Goal: Transaction & Acquisition: Purchase product/service

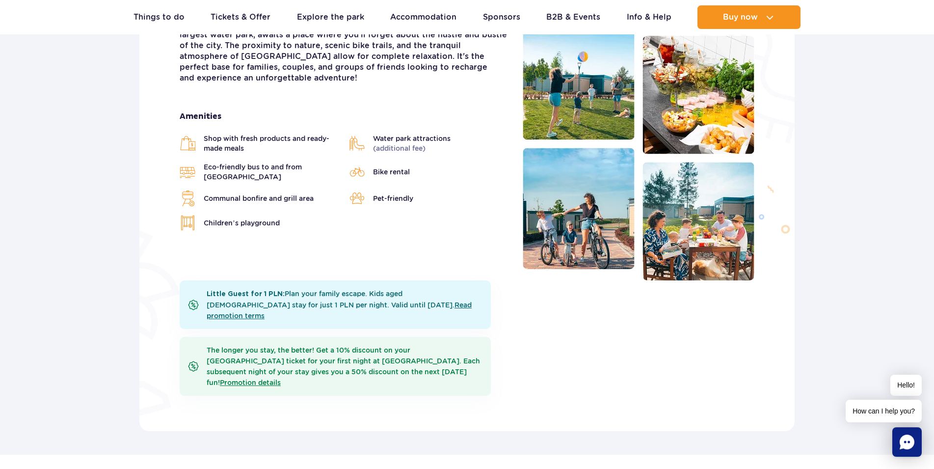
scroll to position [200, 0]
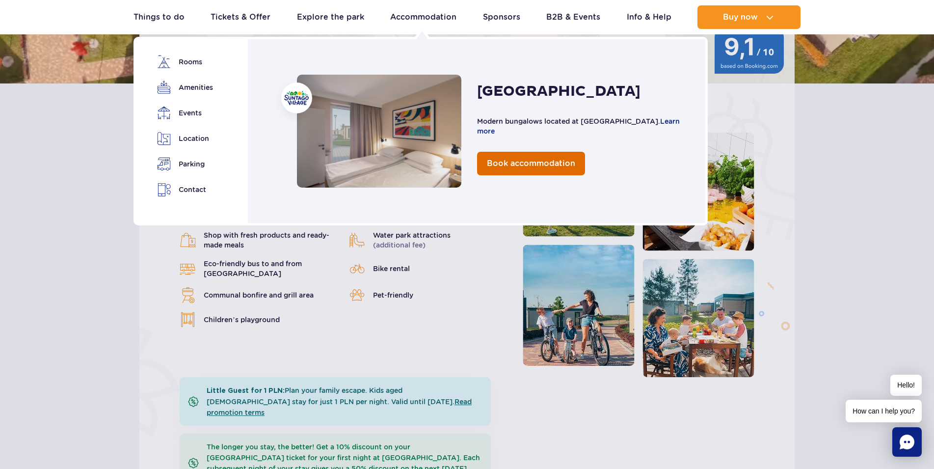
click at [512, 163] on span "Book accommodation" at bounding box center [531, 163] width 88 height 9
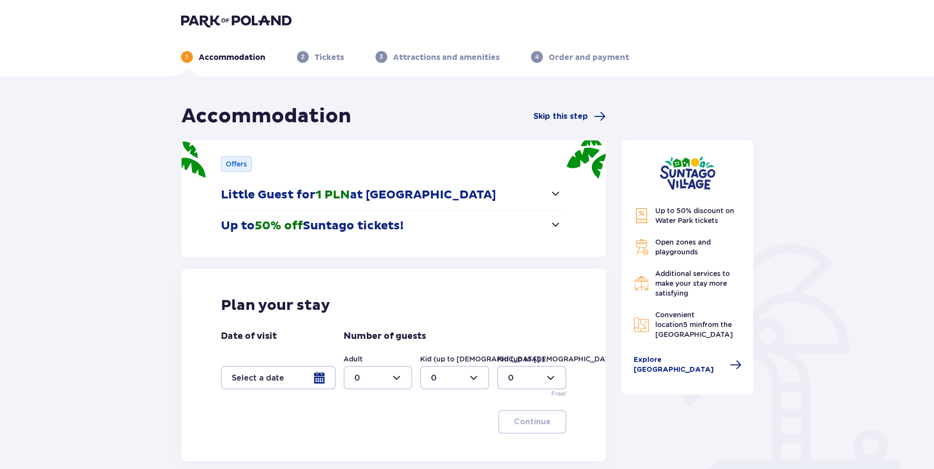
click at [317, 385] on div at bounding box center [278, 378] width 115 height 24
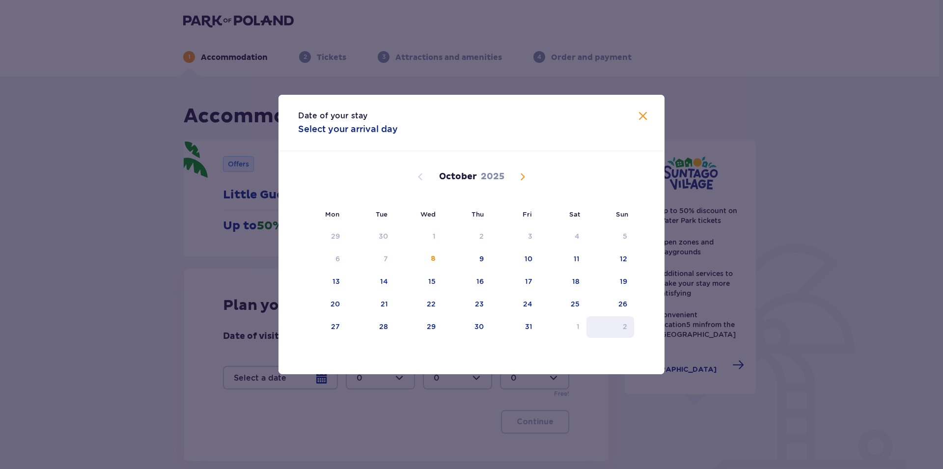
click at [621, 325] on div "2" at bounding box center [610, 327] width 48 height 22
click at [517, 180] on span "Next month" at bounding box center [522, 177] width 12 height 12
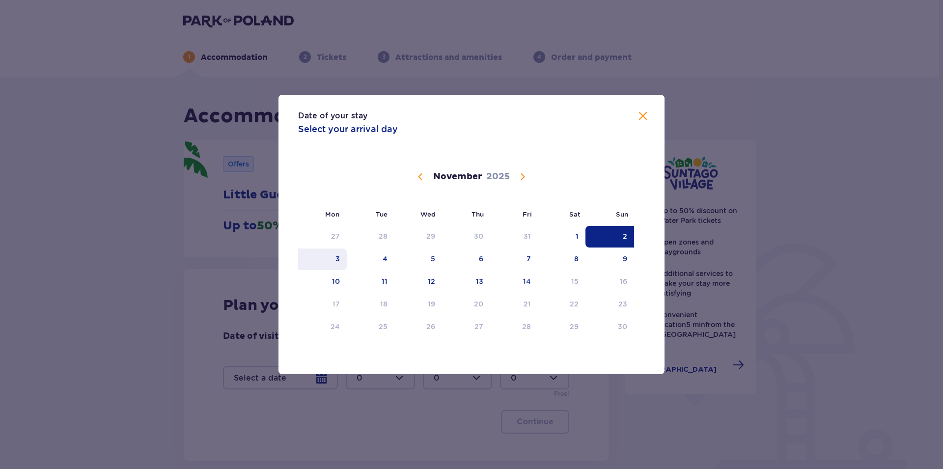
click at [331, 259] on div "3" at bounding box center [322, 259] width 49 height 22
type input "[DATE] - [DATE]"
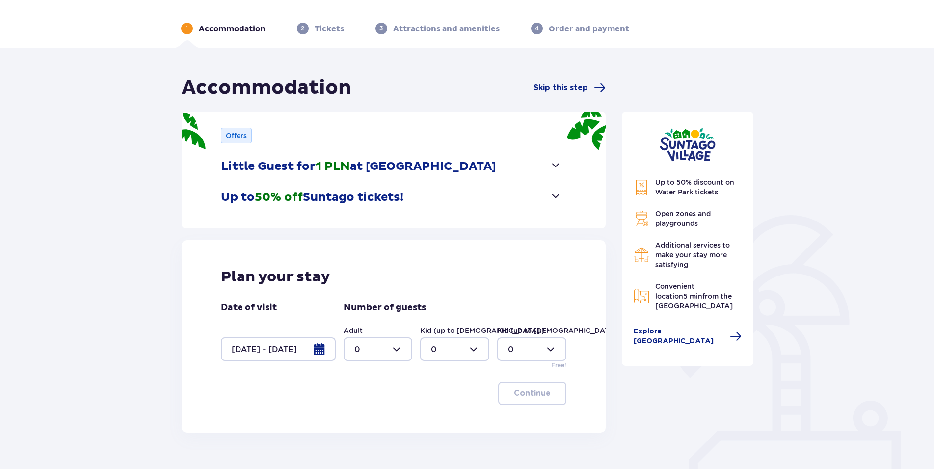
scroll to position [50, 0]
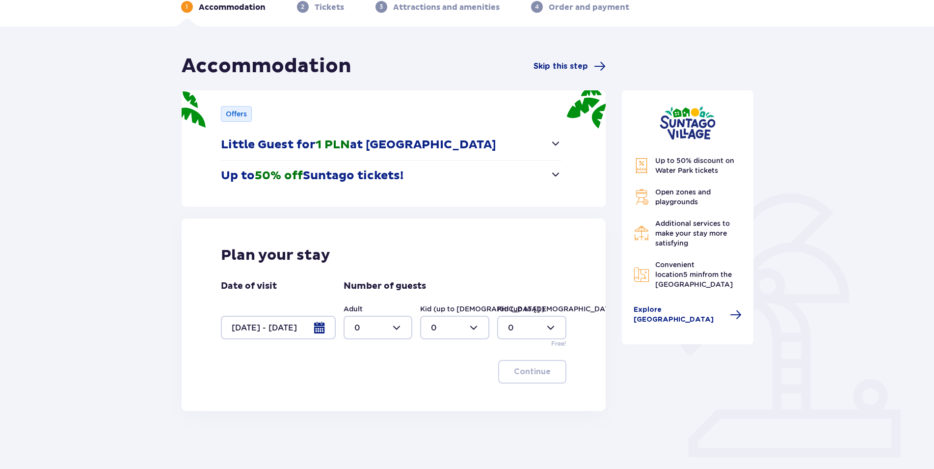
click at [396, 325] on div at bounding box center [378, 328] width 69 height 24
click at [358, 402] on p "2" at bounding box center [356, 398] width 5 height 11
type input "2"
click at [473, 325] on div at bounding box center [454, 328] width 69 height 24
click at [431, 396] on p "2" at bounding box center [433, 398] width 5 height 11
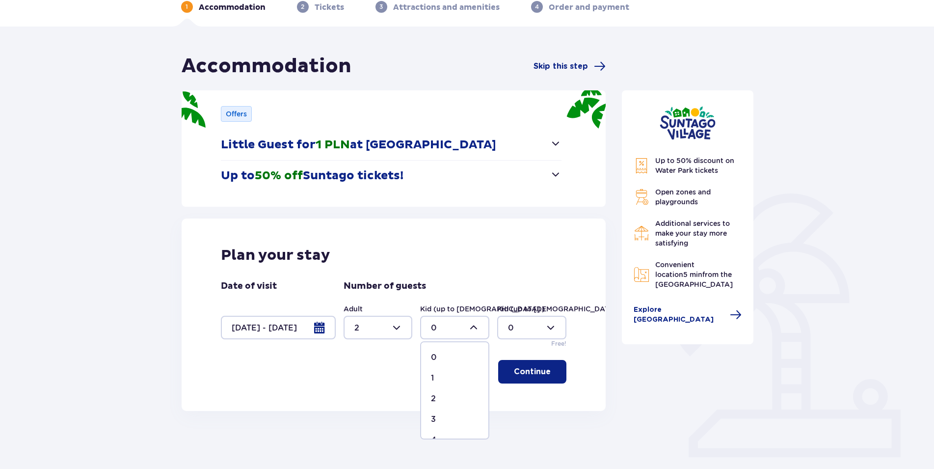
type input "2"
click at [401, 326] on div at bounding box center [378, 328] width 69 height 24
click at [355, 418] on p "3" at bounding box center [356, 419] width 5 height 11
type input "3"
click at [521, 372] on p "Continue" at bounding box center [532, 371] width 37 height 11
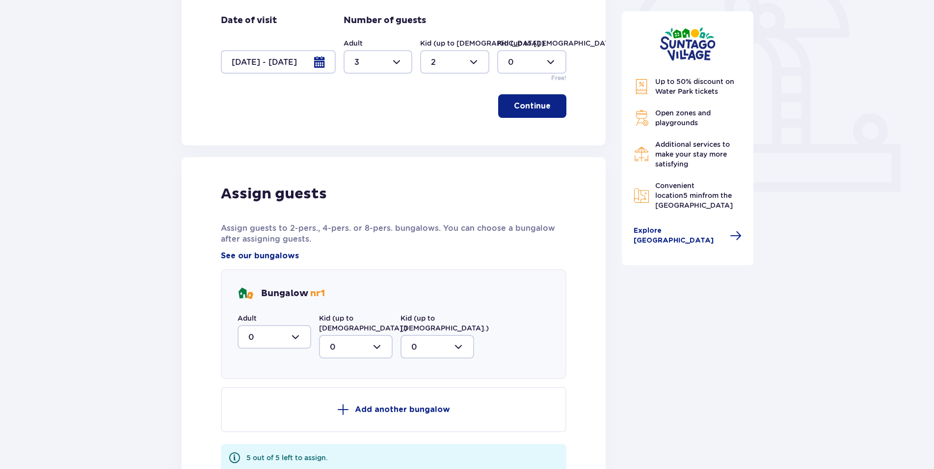
scroll to position [330, 0]
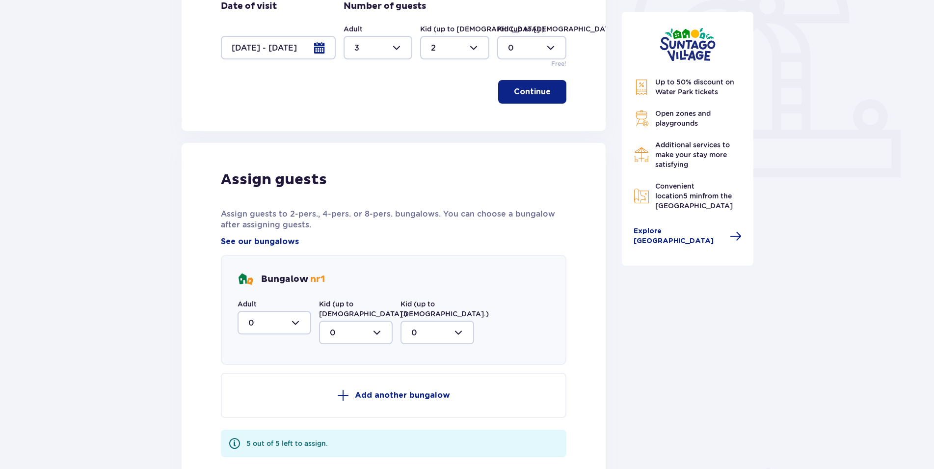
click at [295, 326] on div at bounding box center [275, 323] width 74 height 24
click at [248, 413] on span "3" at bounding box center [275, 414] width 72 height 21
type input "3"
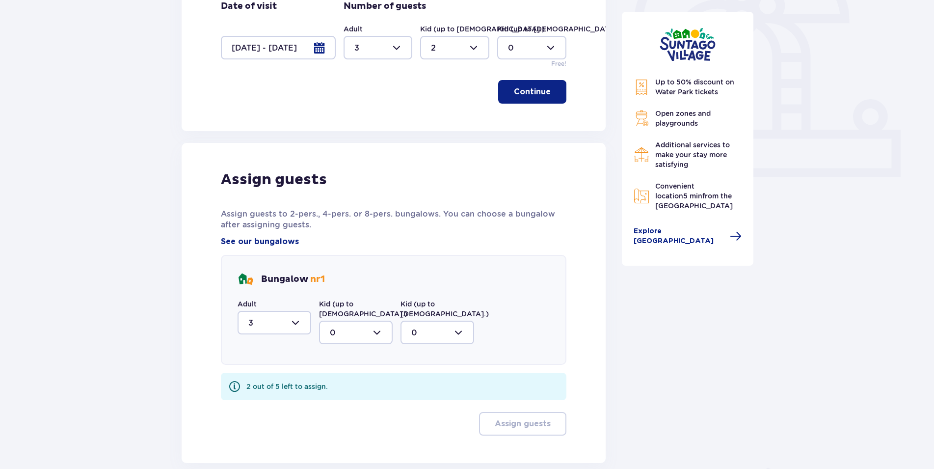
click at [376, 326] on div at bounding box center [356, 333] width 74 height 24
click at [338, 398] on div "2" at bounding box center [356, 403] width 52 height 11
type input "2"
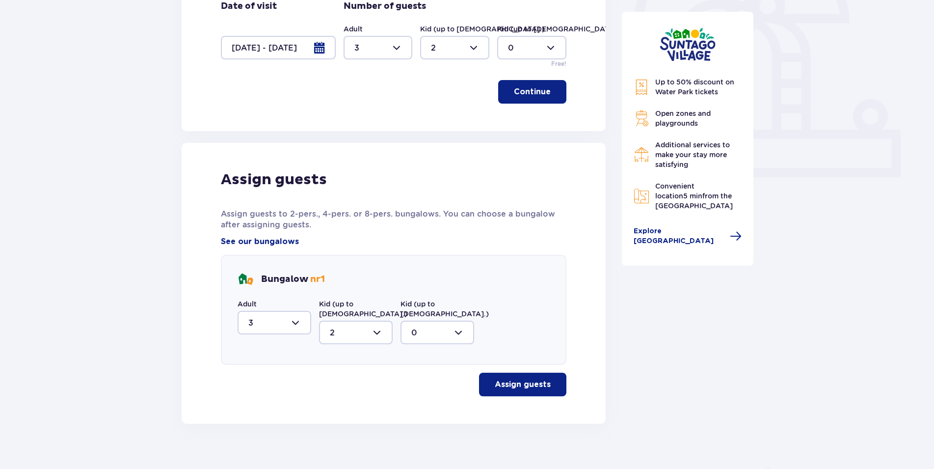
click at [519, 380] on button "Assign guests" at bounding box center [522, 385] width 87 height 24
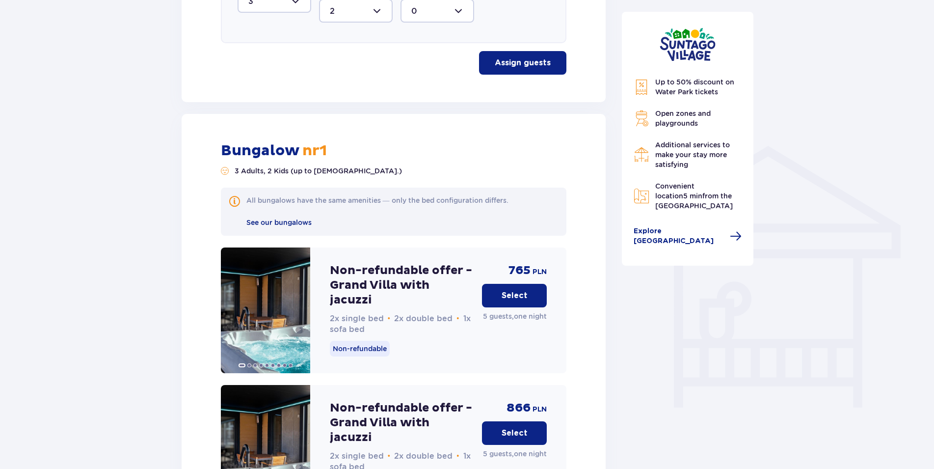
scroll to position [684, 0]
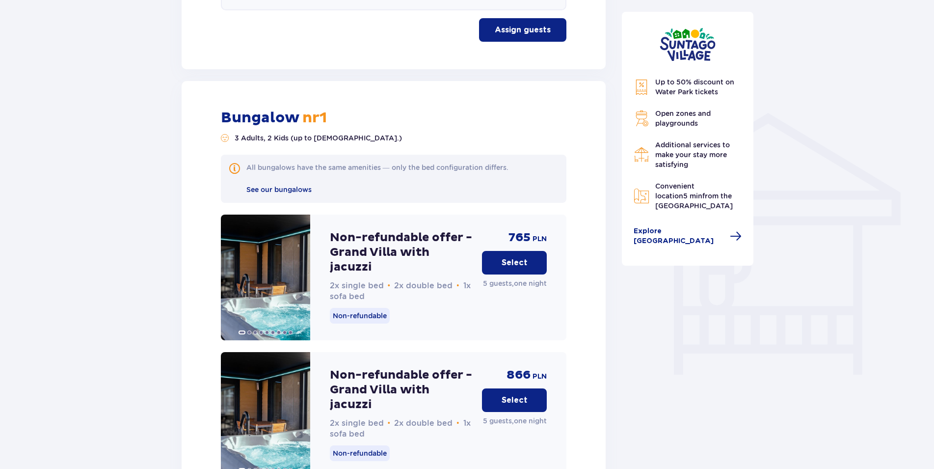
click at [503, 257] on p "Select" at bounding box center [515, 262] width 26 height 11
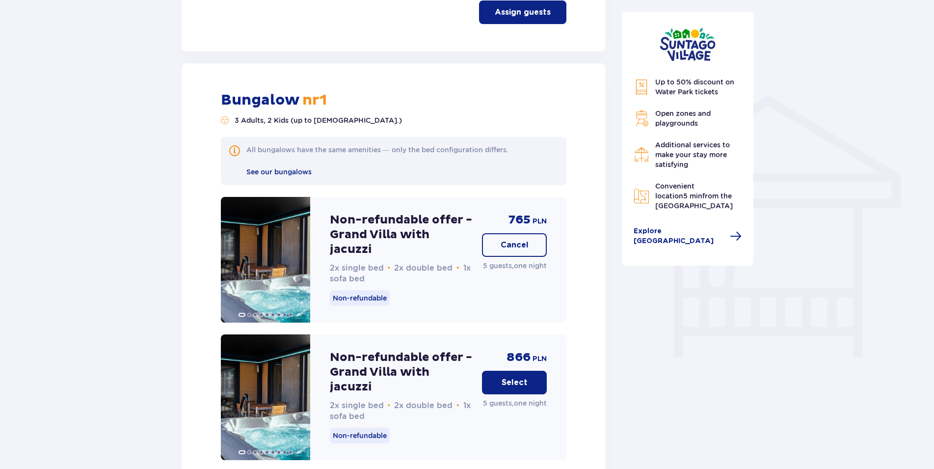
scroll to position [691, 0]
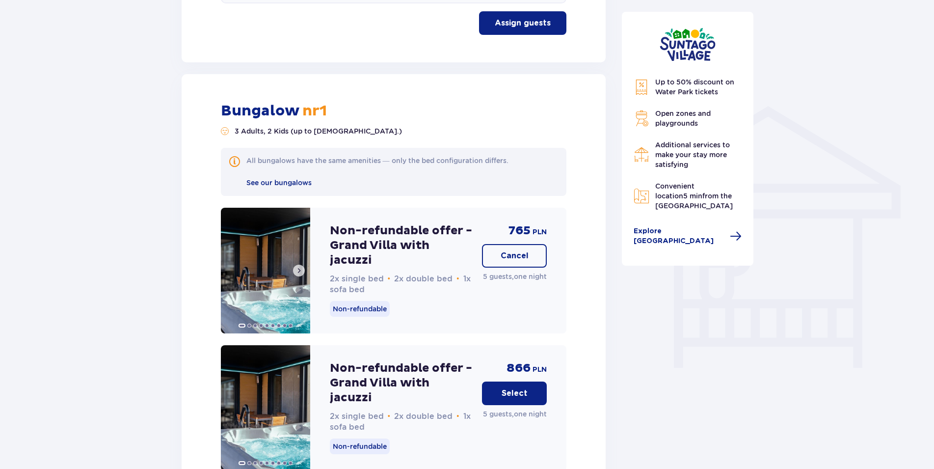
click at [300, 267] on span at bounding box center [299, 271] width 8 height 8
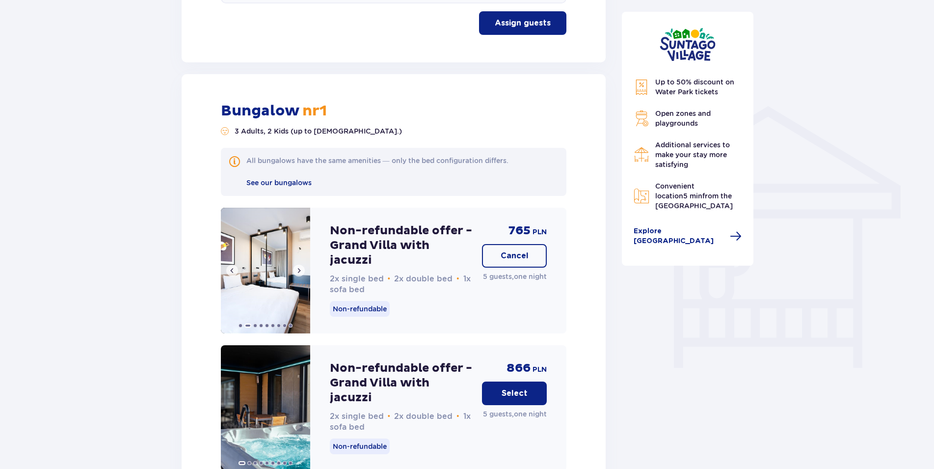
click at [300, 267] on span at bounding box center [299, 271] width 8 height 8
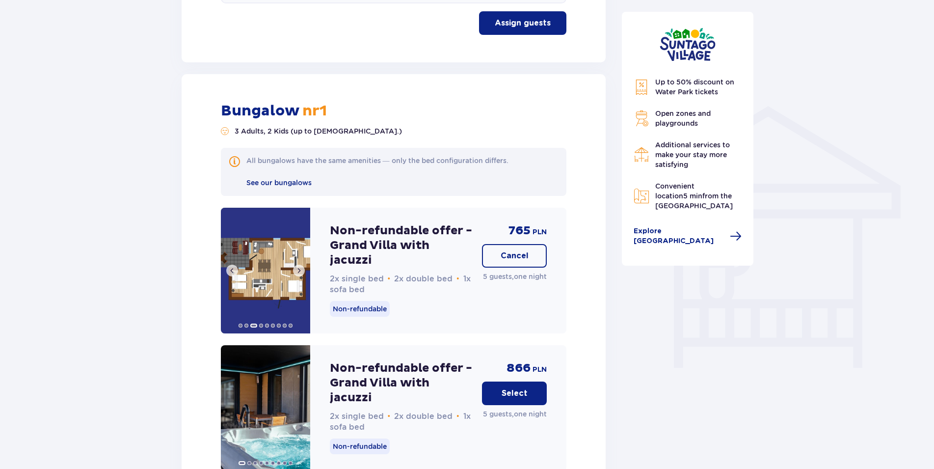
click at [300, 267] on span at bounding box center [299, 271] width 8 height 8
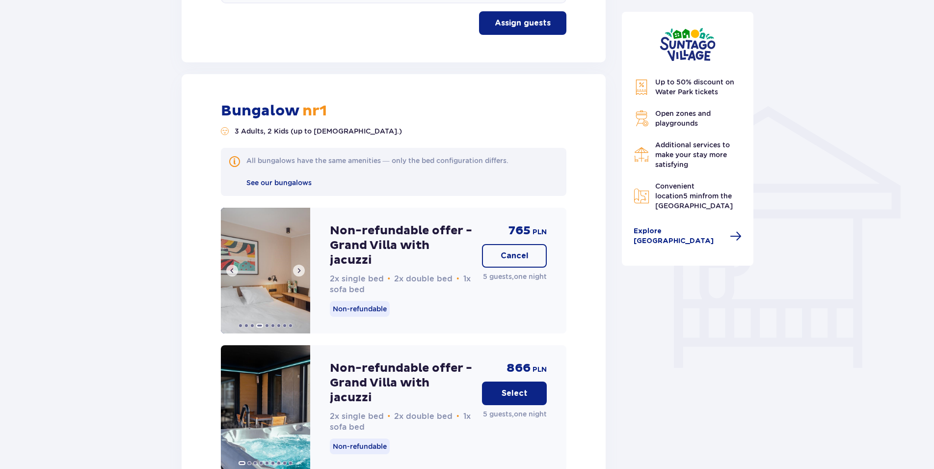
click at [300, 267] on span at bounding box center [299, 271] width 8 height 8
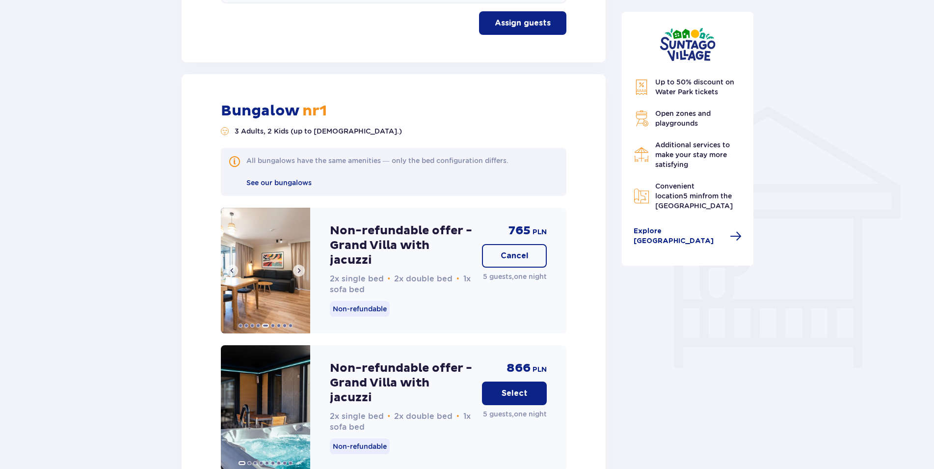
click at [300, 267] on span at bounding box center [299, 271] width 8 height 8
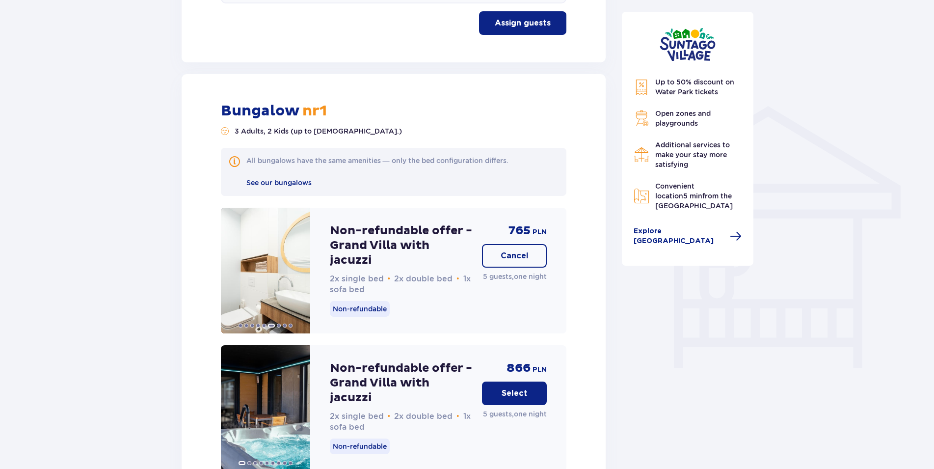
scroll to position [791, 0]
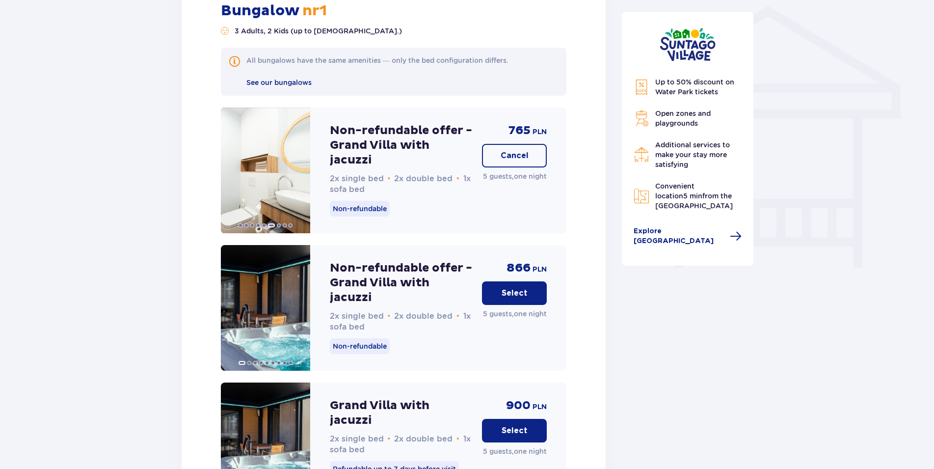
click at [506, 150] on p "Cancel" at bounding box center [515, 155] width 28 height 11
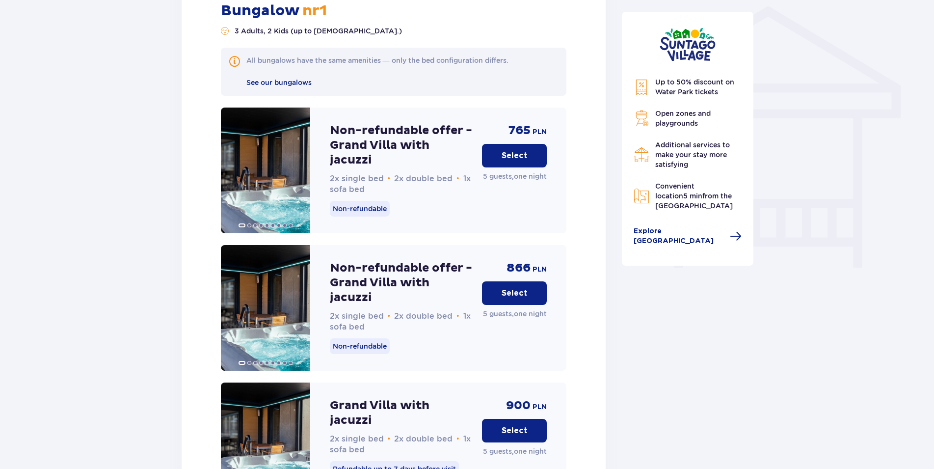
click at [500, 148] on button "Select" at bounding box center [514, 156] width 65 height 24
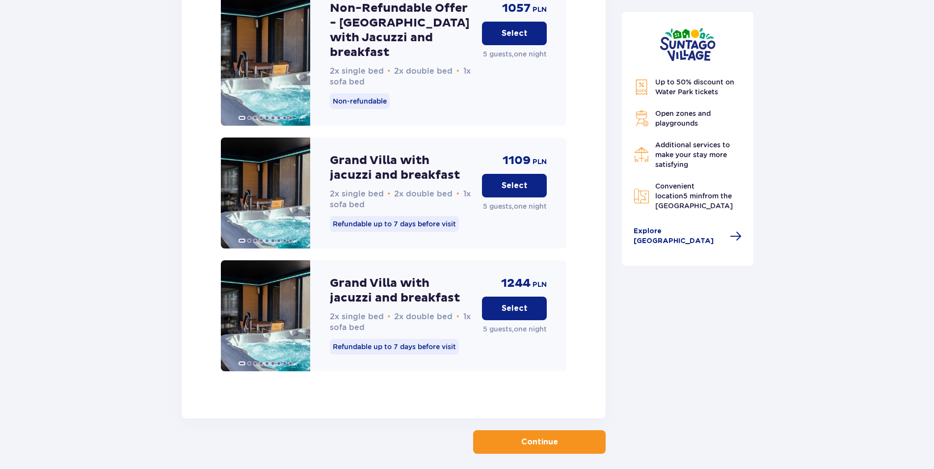
scroll to position [1592, 0]
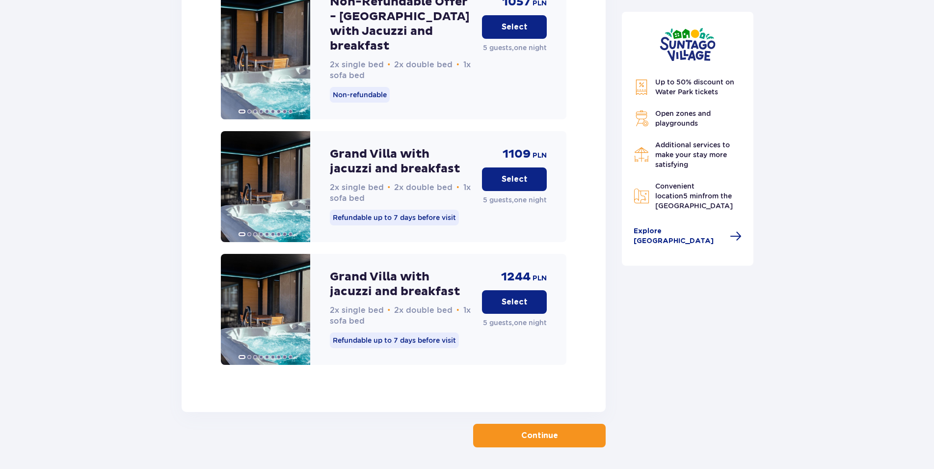
click at [542, 430] on p "Continue" at bounding box center [539, 435] width 37 height 11
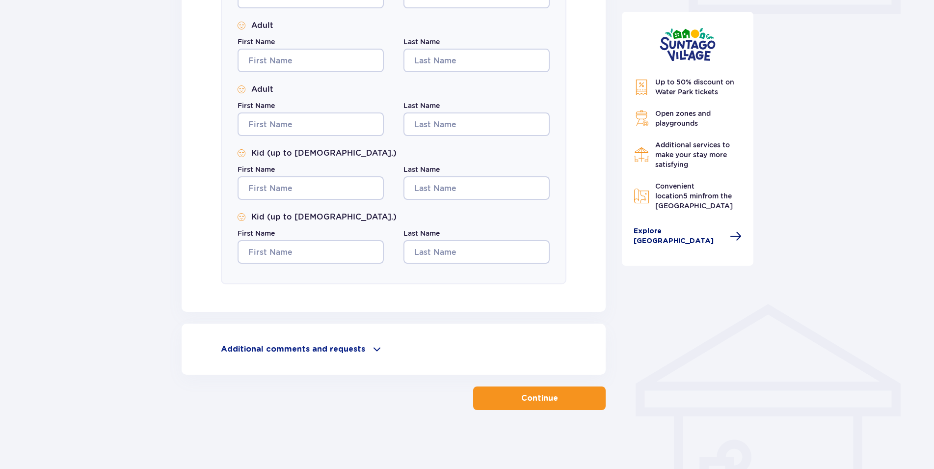
scroll to position [393, 0]
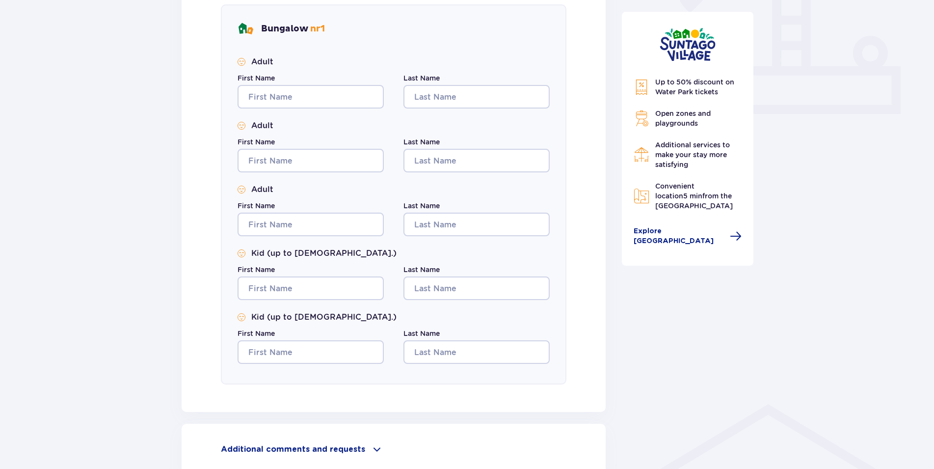
click at [685, 147] on span "Additional services to make your stay more satisfying" at bounding box center [692, 154] width 75 height 27
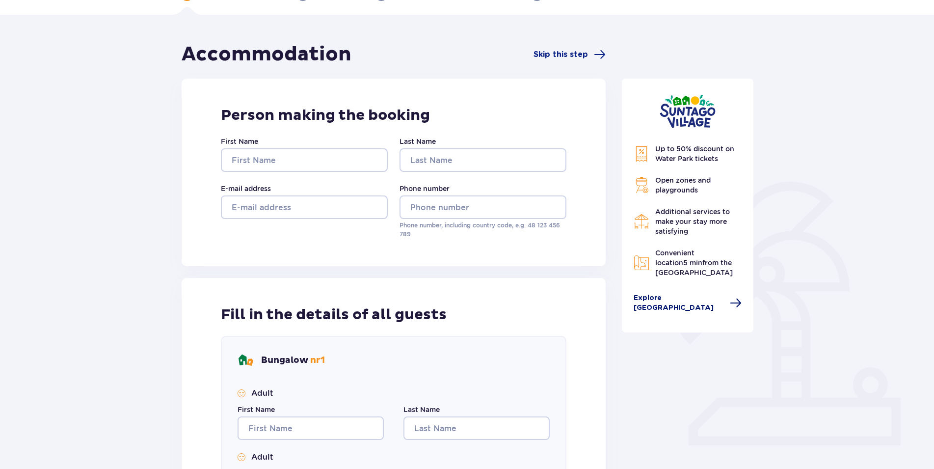
scroll to position [0, 0]
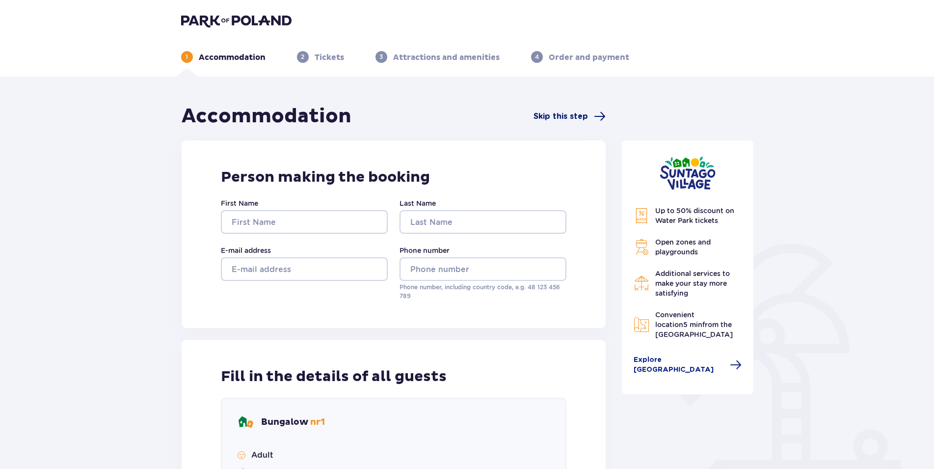
click at [581, 118] on span "Skip this step" at bounding box center [561, 116] width 54 height 11
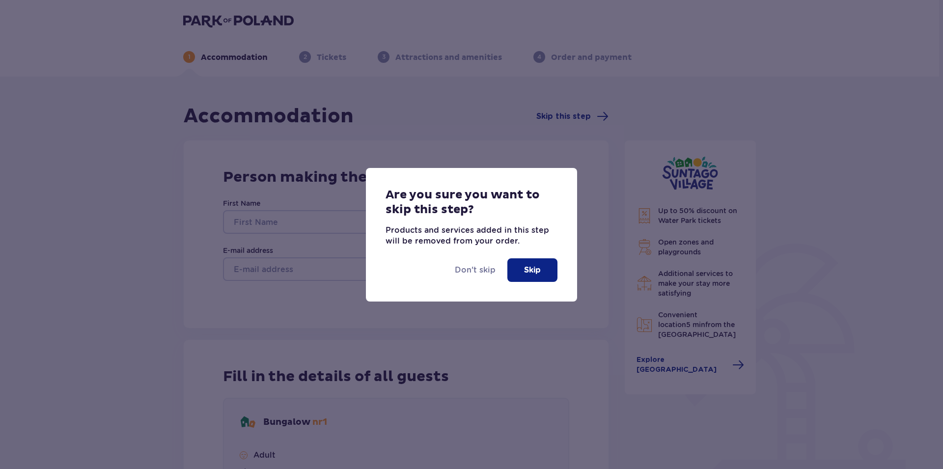
click at [521, 268] on button "Skip" at bounding box center [532, 270] width 50 height 24
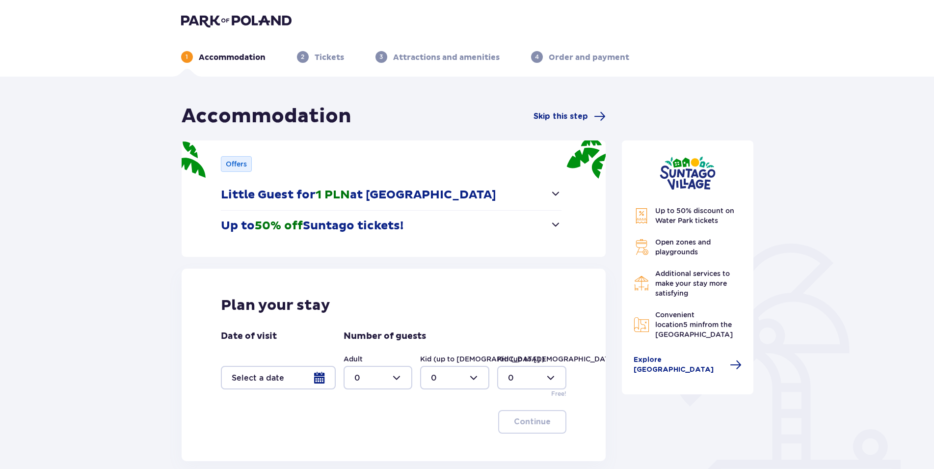
scroll to position [96, 0]
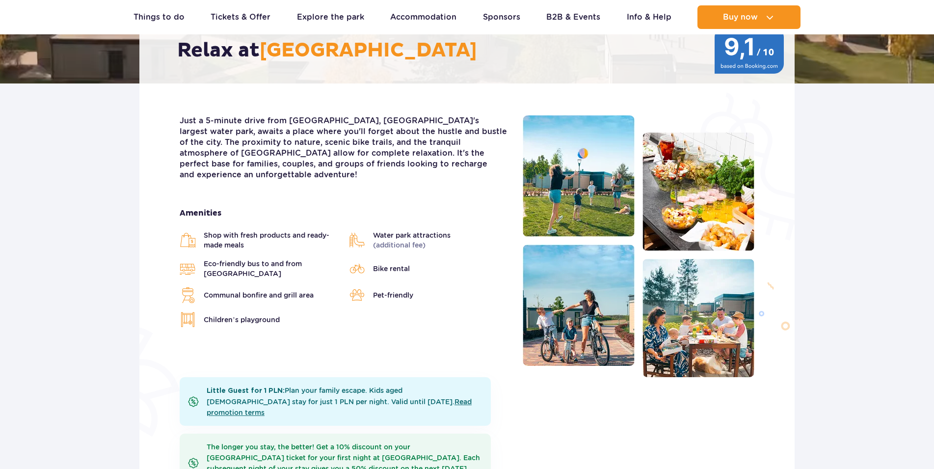
scroll to position [150, 0]
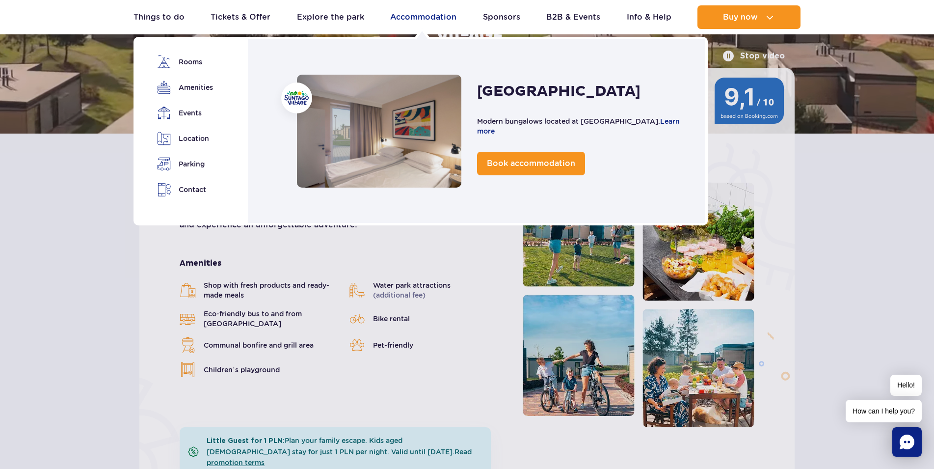
click at [412, 21] on link "Accommodation" at bounding box center [423, 17] width 66 height 24
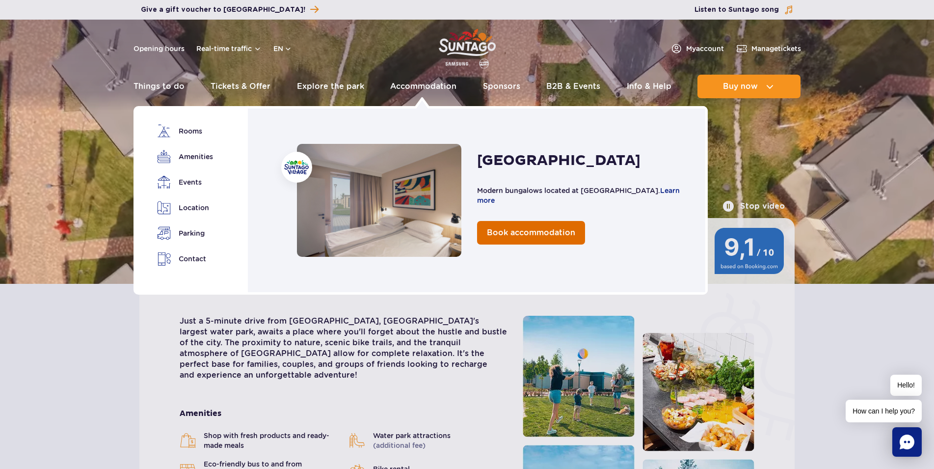
click at [560, 229] on span "Book accommodation" at bounding box center [531, 232] width 88 height 9
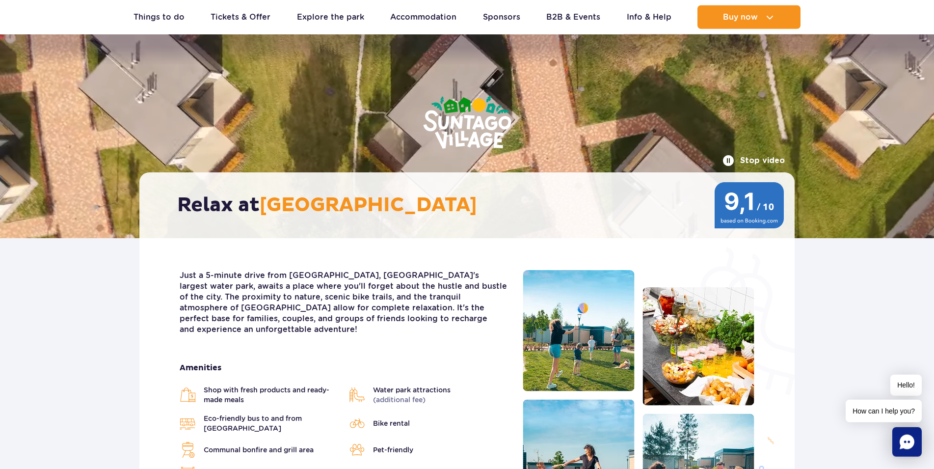
scroll to position [50, 0]
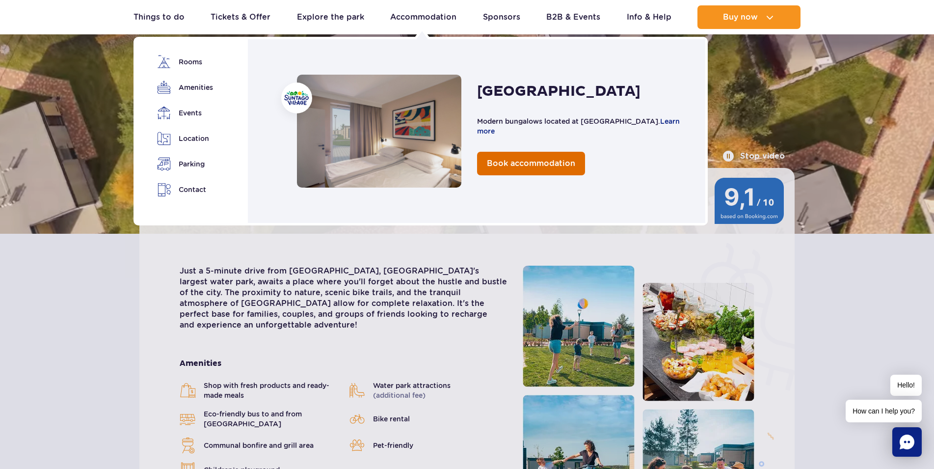
click at [537, 165] on span "Book accommodation" at bounding box center [531, 163] width 88 height 9
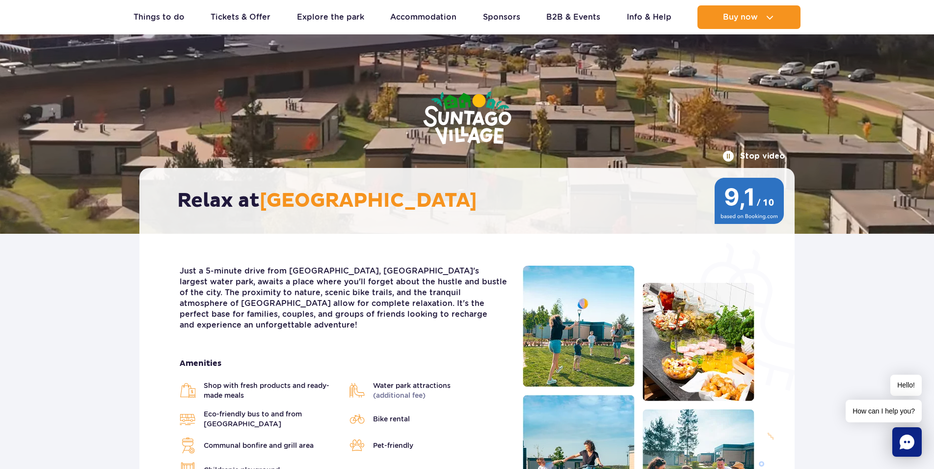
scroll to position [0, 0]
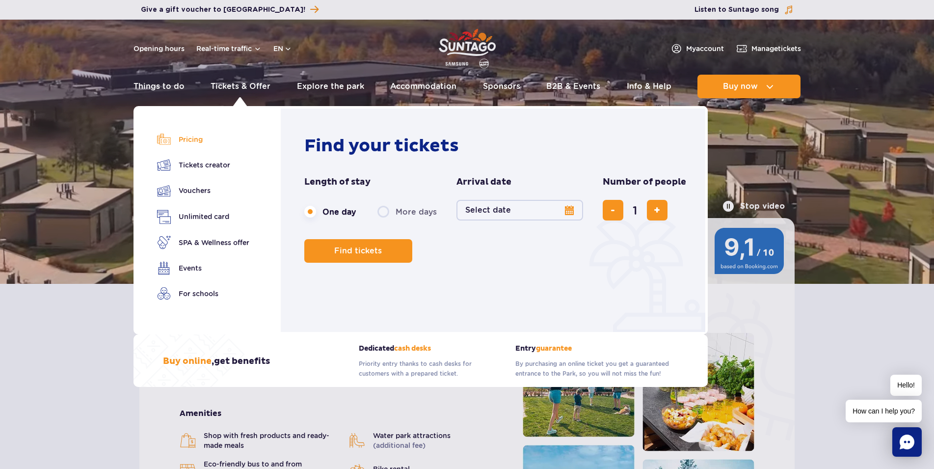
click at [199, 141] on link "Pricing" at bounding box center [203, 140] width 92 height 14
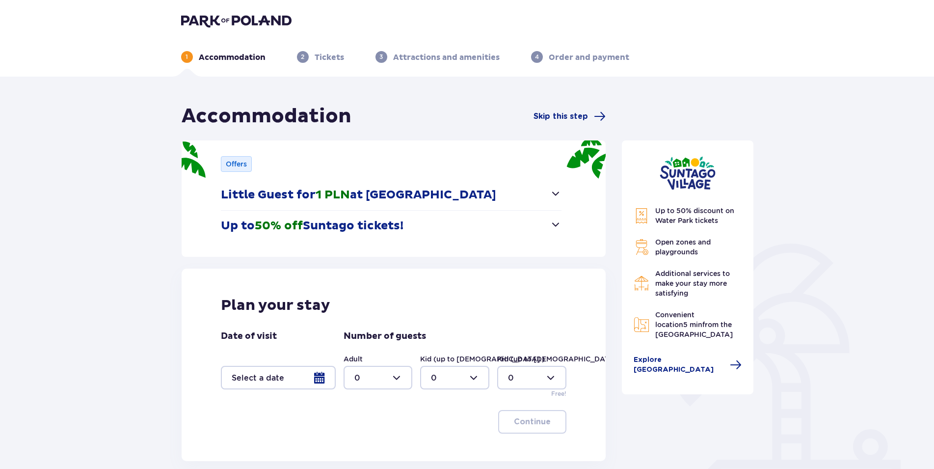
click at [326, 381] on div at bounding box center [278, 378] width 115 height 24
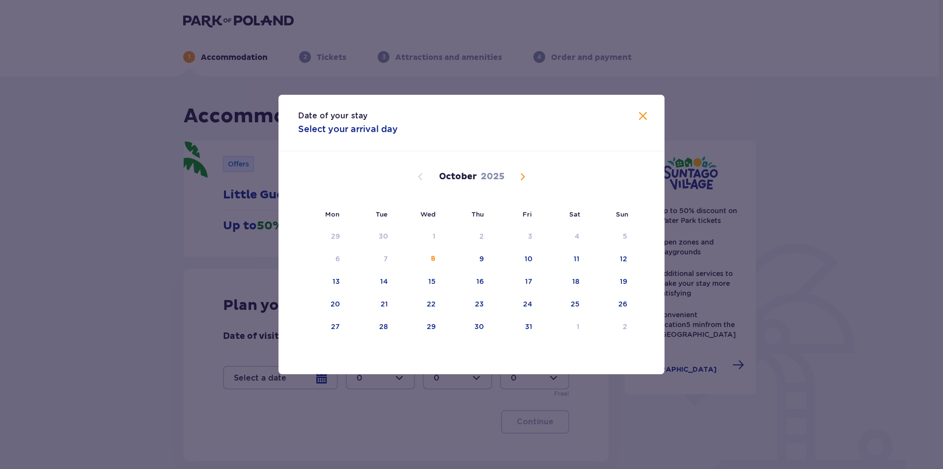
click at [523, 181] on span "Next month" at bounding box center [522, 177] width 12 height 12
click at [629, 241] on div "2" at bounding box center [609, 237] width 49 height 22
click at [330, 260] on div "3" at bounding box center [322, 259] width 49 height 22
type input "[DATE] - [DATE]"
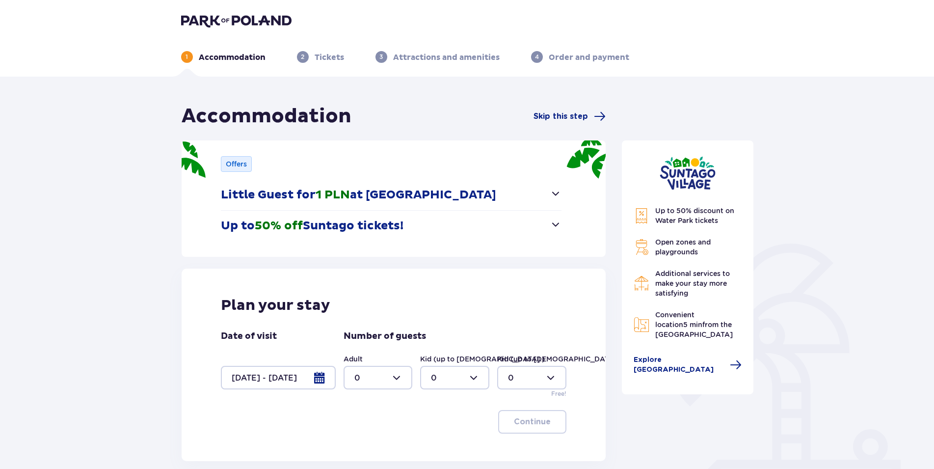
click at [396, 375] on div at bounding box center [378, 378] width 69 height 24
click at [366, 297] on div "1" at bounding box center [378, 302] width 48 height 11
type input "1"
click at [472, 375] on div at bounding box center [454, 378] width 69 height 24
click at [446, 307] on div "1" at bounding box center [455, 302] width 48 height 11
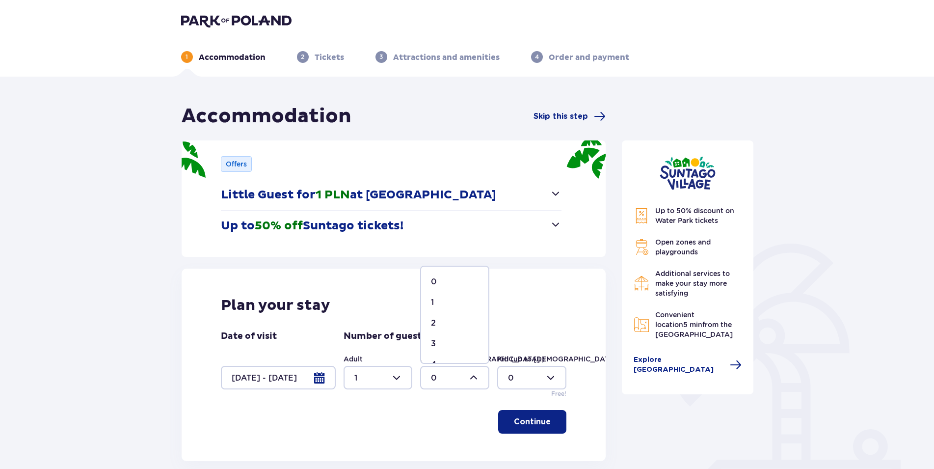
type input "1"
click at [514, 426] on p "Continue" at bounding box center [532, 421] width 37 height 11
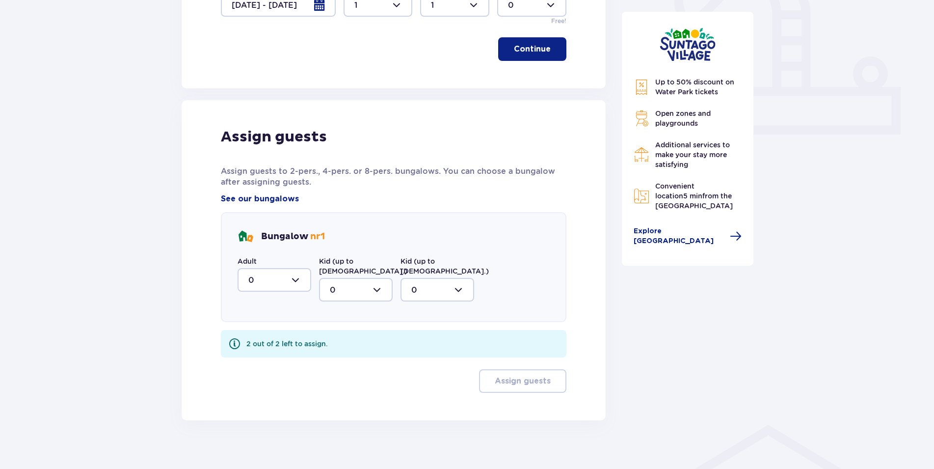
scroll to position [373, 0]
click at [299, 281] on div at bounding box center [275, 280] width 74 height 24
click at [247, 333] on span "1" at bounding box center [275, 330] width 72 height 21
type input "1"
click at [381, 279] on div at bounding box center [356, 289] width 74 height 24
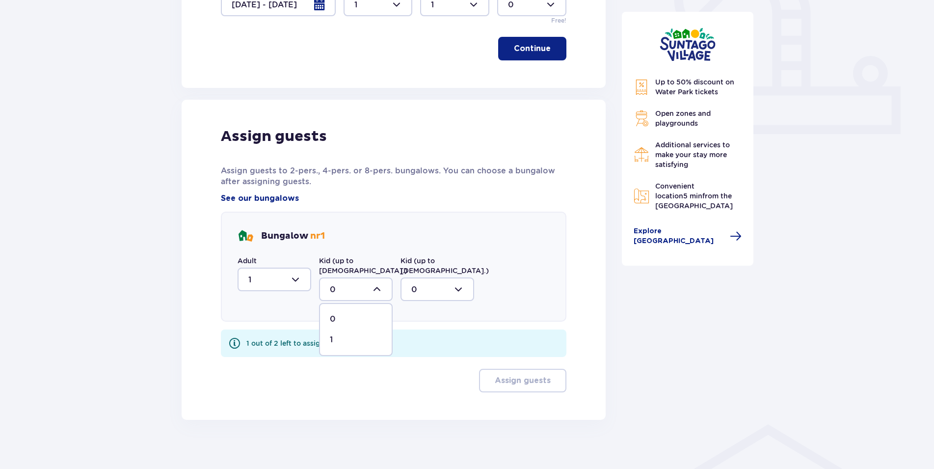
click at [334, 334] on div "1" at bounding box center [356, 339] width 52 height 11
type input "1"
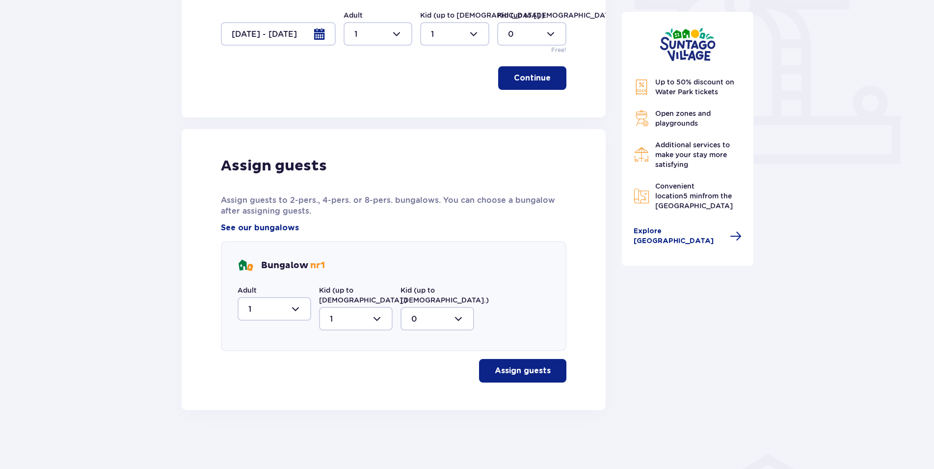
scroll to position [334, 0]
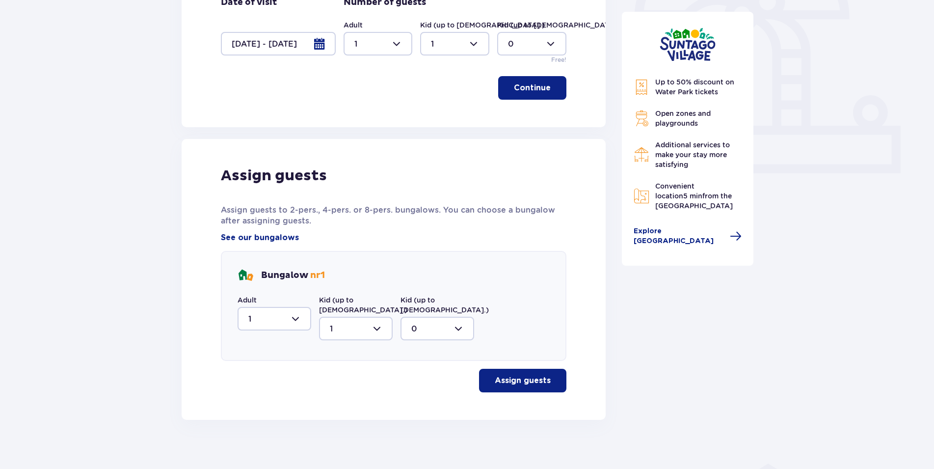
click at [544, 374] on button "Assign guests" at bounding box center [522, 381] width 87 height 24
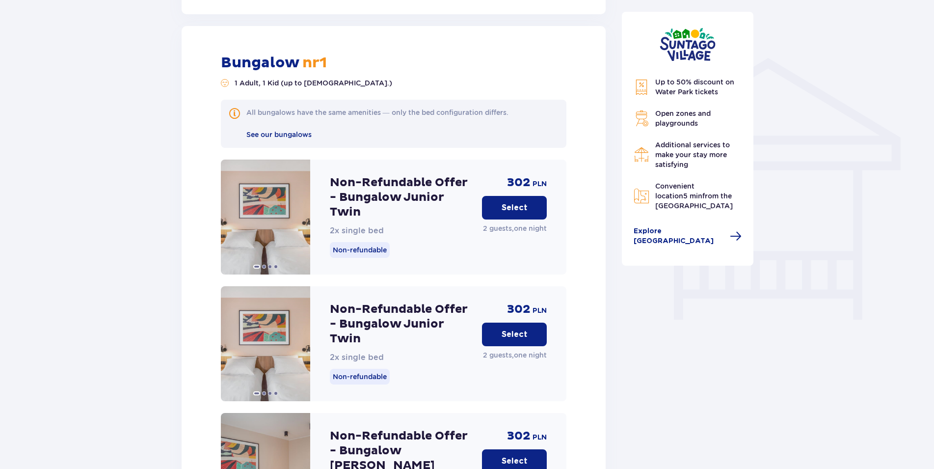
scroll to position [744, 0]
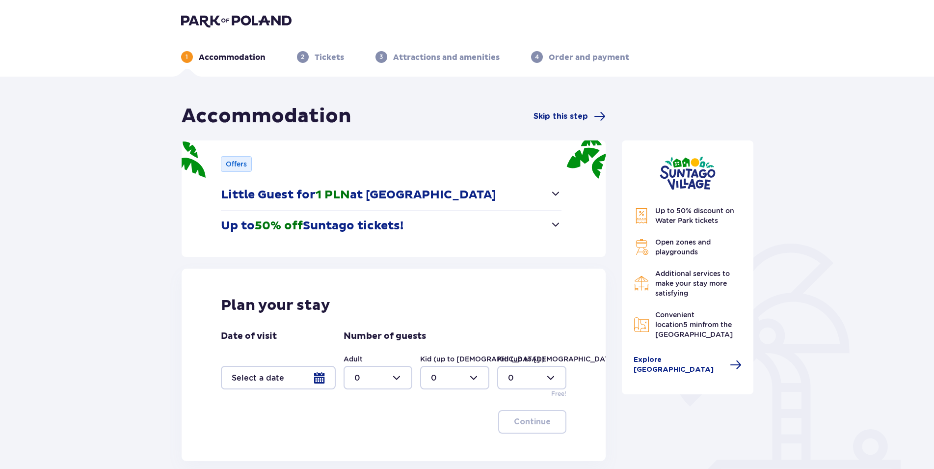
click at [320, 380] on div at bounding box center [278, 378] width 115 height 24
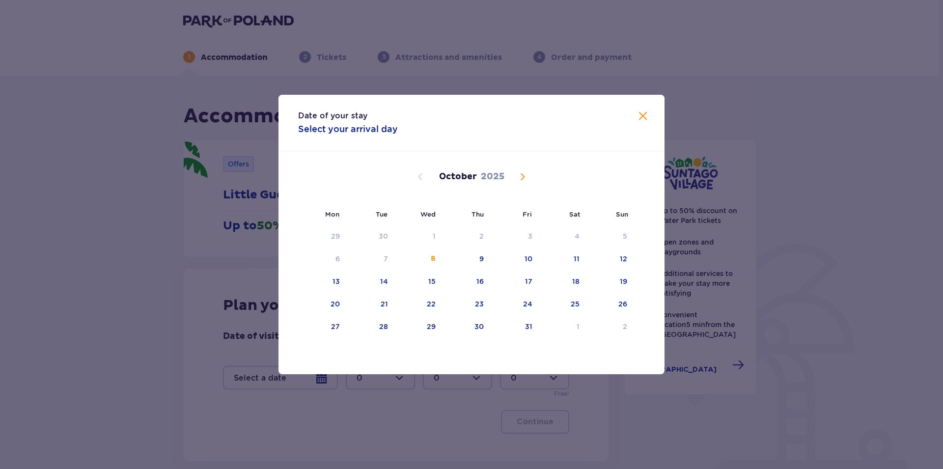
click at [520, 176] on span "Next month" at bounding box center [522, 177] width 12 height 12
click at [621, 236] on div "2" at bounding box center [609, 237] width 49 height 22
click at [335, 262] on div "3" at bounding box center [337, 259] width 4 height 10
type input "[DATE] - [DATE]"
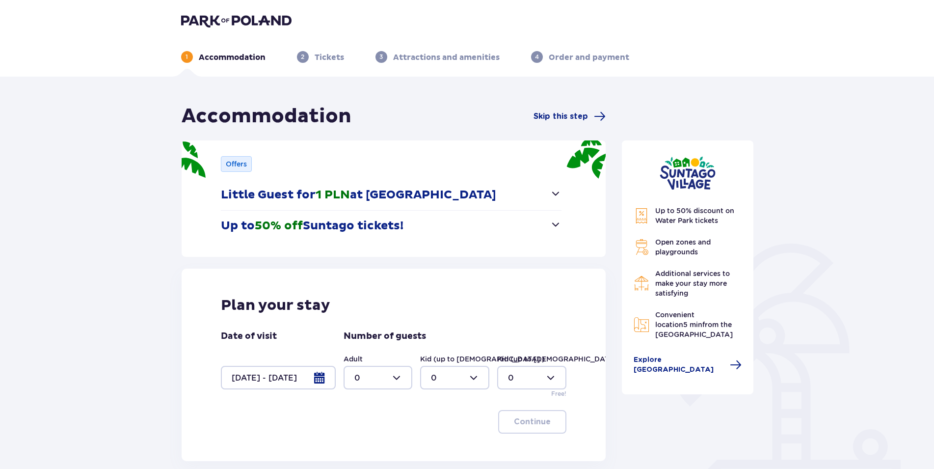
click at [397, 379] on div at bounding box center [378, 378] width 69 height 24
click at [365, 302] on div "1" at bounding box center [378, 302] width 48 height 11
click at [395, 380] on div at bounding box center [378, 378] width 69 height 24
click at [356, 324] on p "2" at bounding box center [356, 323] width 5 height 11
type input "2"
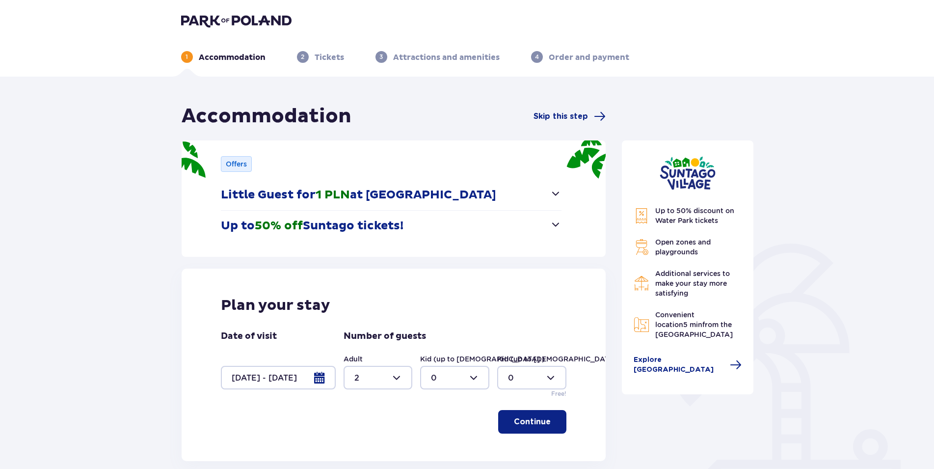
click at [478, 381] on div at bounding box center [454, 378] width 69 height 24
click at [434, 303] on div "1" at bounding box center [455, 302] width 48 height 11
type input "1"
click at [518, 418] on p "Continue" at bounding box center [532, 421] width 37 height 11
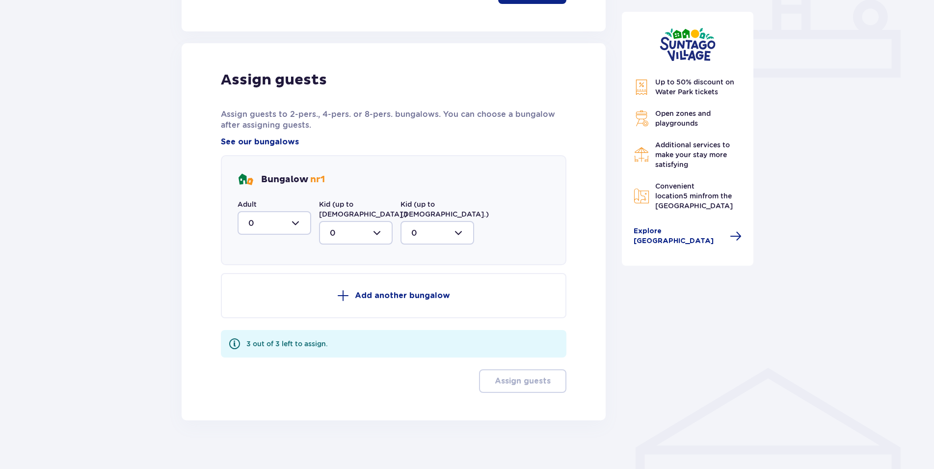
scroll to position [430, 0]
click at [300, 221] on div at bounding box center [275, 223] width 74 height 24
click at [248, 295] on p "2" at bounding box center [250, 293] width 5 height 11
type input "2"
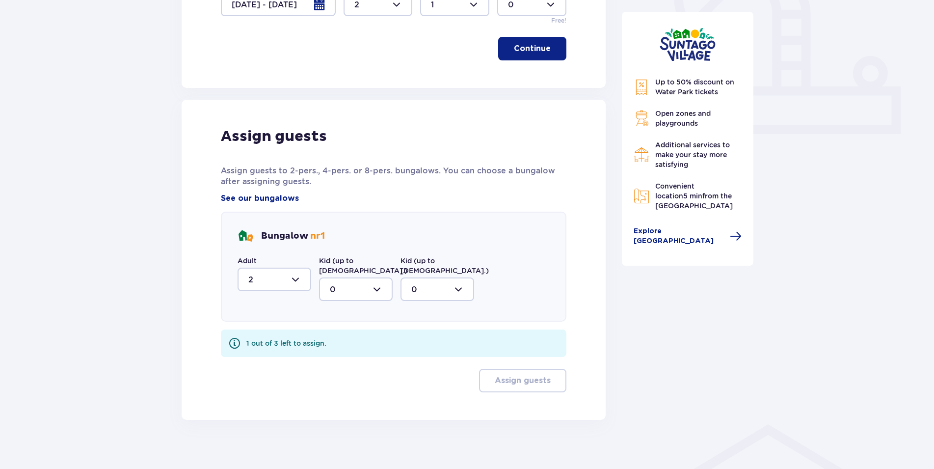
click at [372, 284] on div at bounding box center [356, 289] width 74 height 24
click at [334, 334] on div "1" at bounding box center [356, 339] width 52 height 11
type input "1"
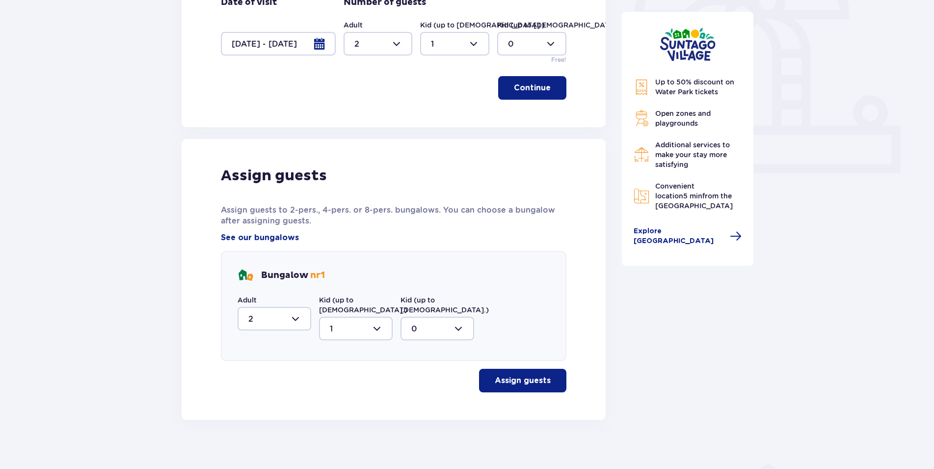
click at [526, 375] on p "Assign guests" at bounding box center [523, 380] width 56 height 11
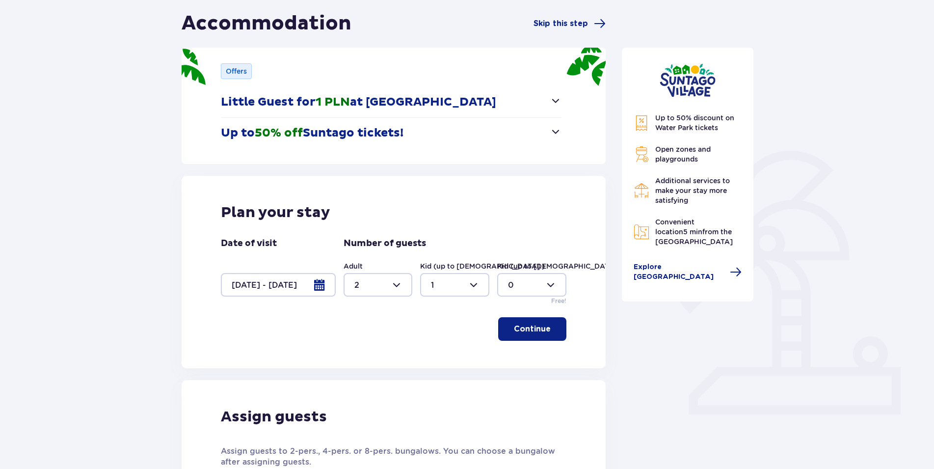
scroll to position [0, 0]
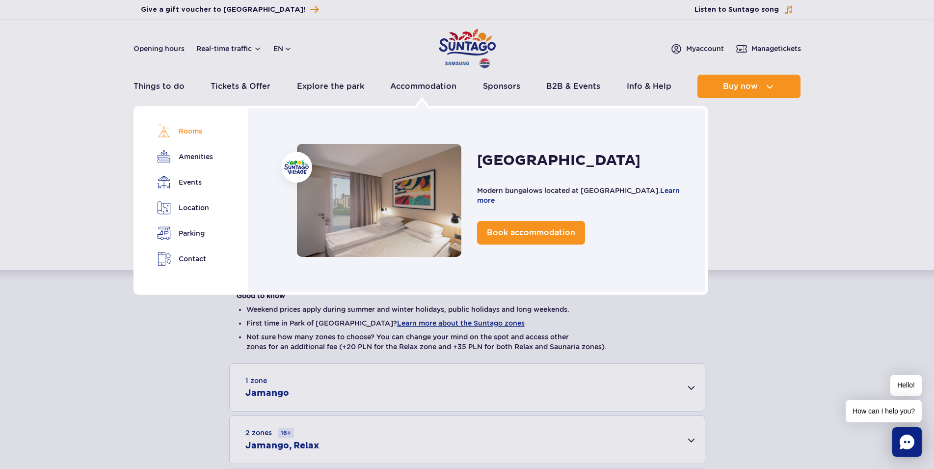
click at [190, 132] on link "Rooms" at bounding box center [184, 131] width 55 height 14
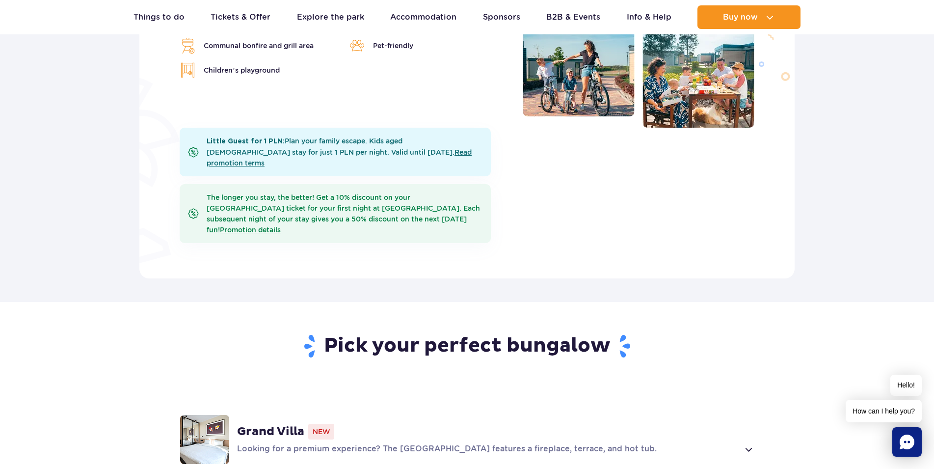
scroll to position [299, 0]
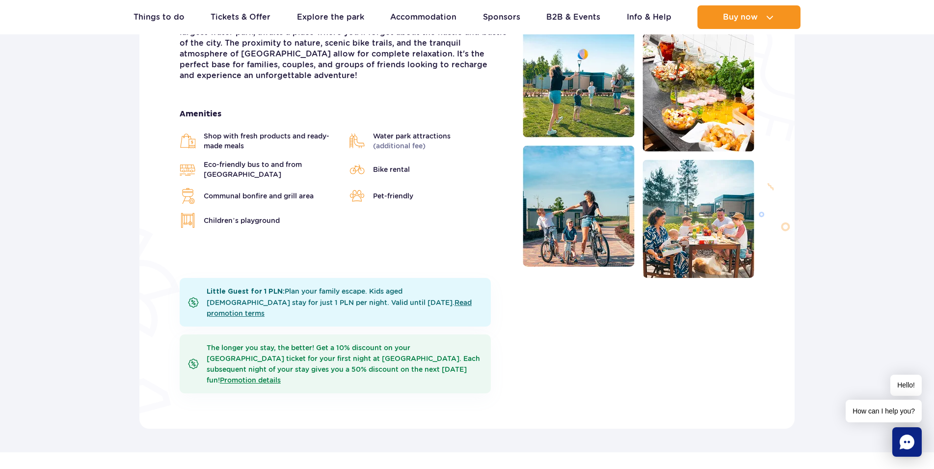
click at [211, 131] on span "Shop with fresh products and ready-made meals" at bounding box center [271, 141] width 135 height 20
click at [380, 131] on span "Water park attractions (additional fee)" at bounding box center [412, 141] width 78 height 20
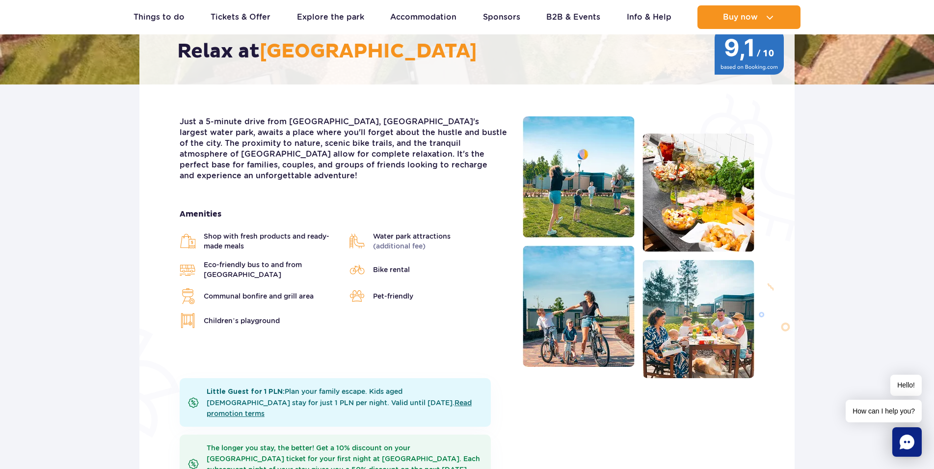
scroll to position [99, 0]
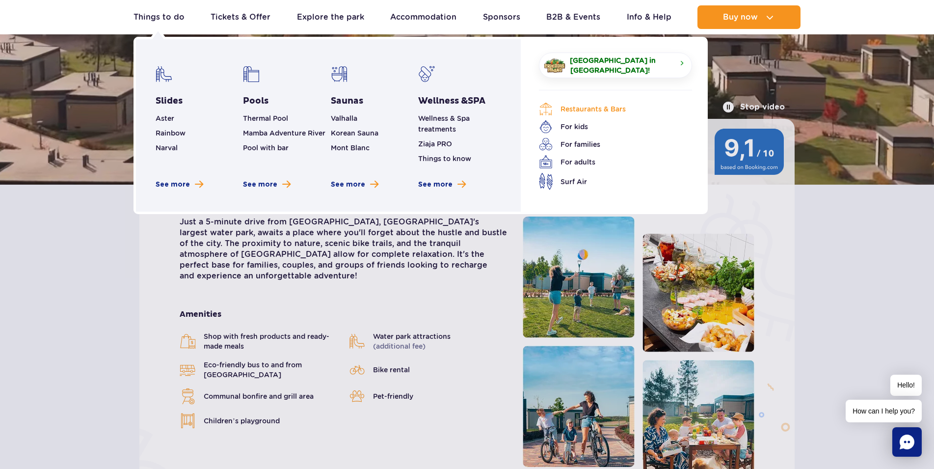
click at [583, 108] on link "Restaurants & Bars" at bounding box center [608, 109] width 138 height 14
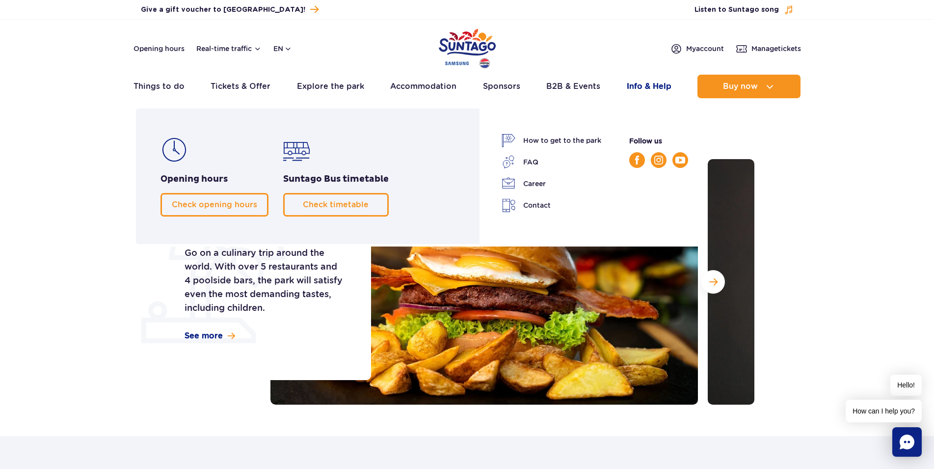
click at [642, 86] on link "Info & Help" at bounding box center [649, 87] width 45 height 24
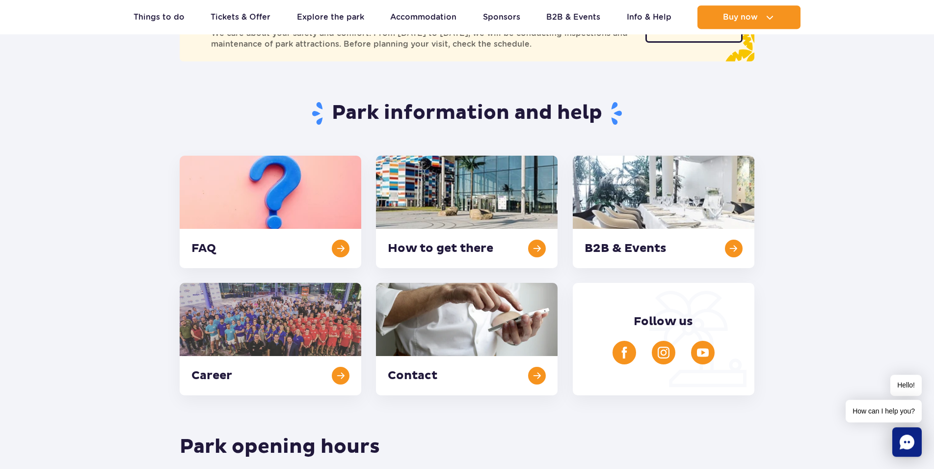
scroll to position [150, 0]
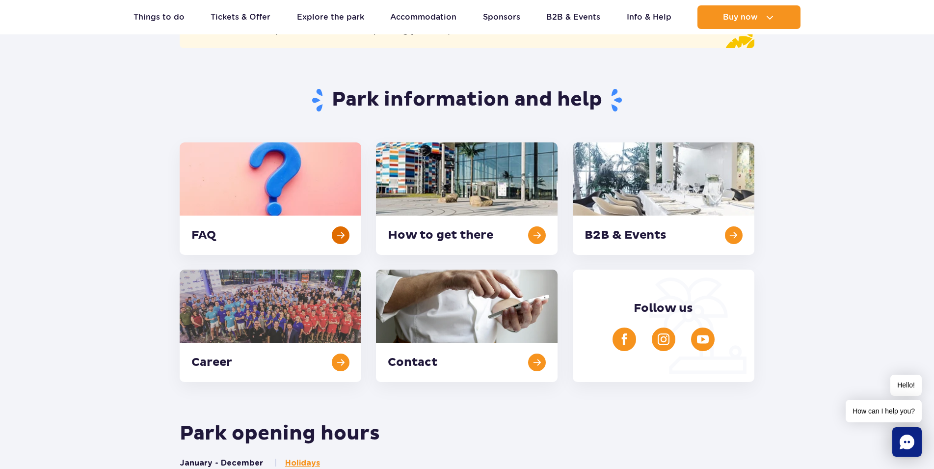
click at [340, 233] on link at bounding box center [271, 198] width 182 height 112
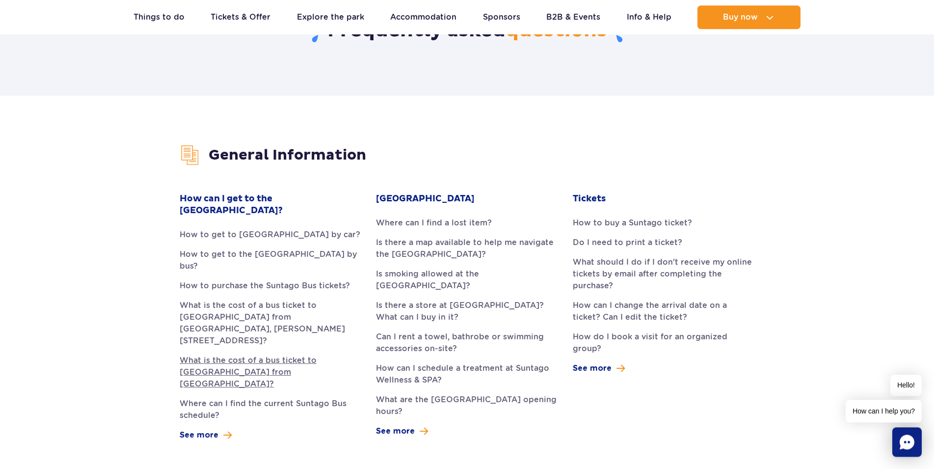
scroll to position [250, 0]
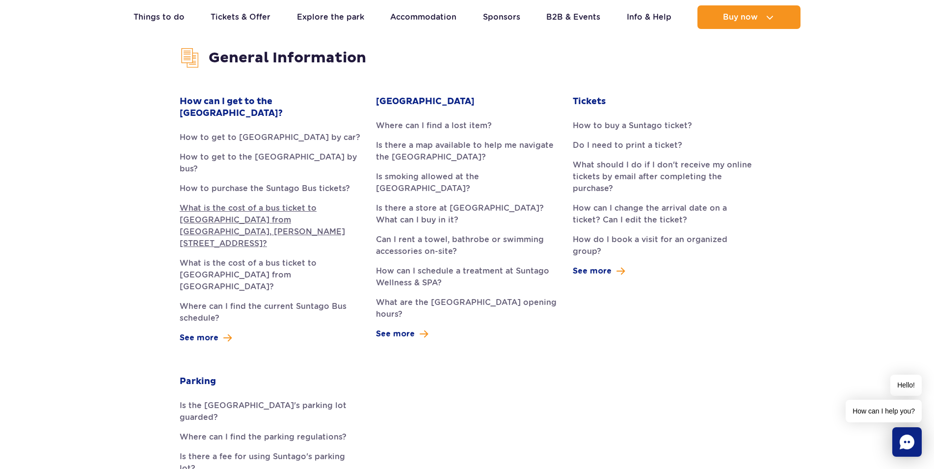
click at [231, 202] on link "What is the cost of a bus ticket to [GEOGRAPHIC_DATA] from [GEOGRAPHIC_DATA], […" at bounding box center [271, 225] width 182 height 47
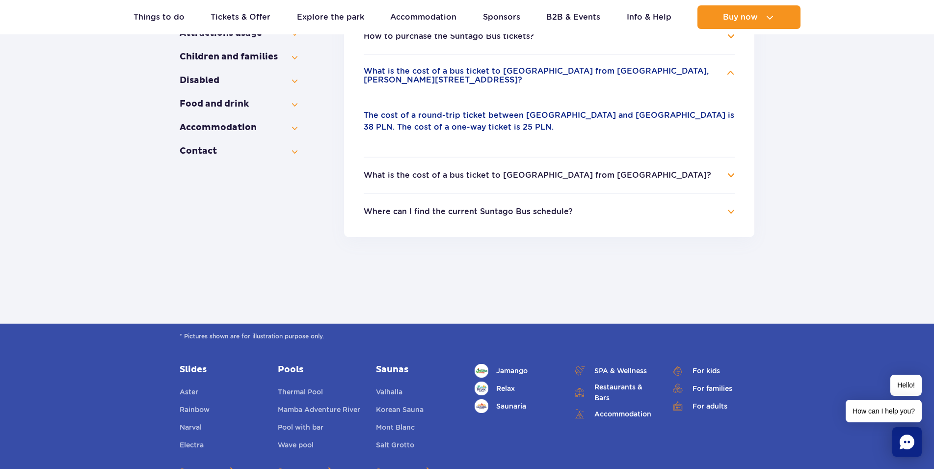
scroll to position [279, 0]
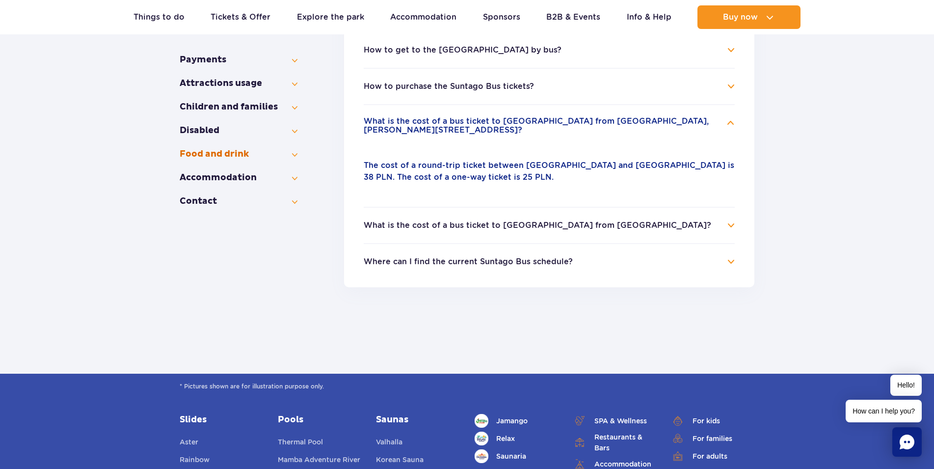
click at [293, 153] on button "Food and drink" at bounding box center [239, 154] width 118 height 12
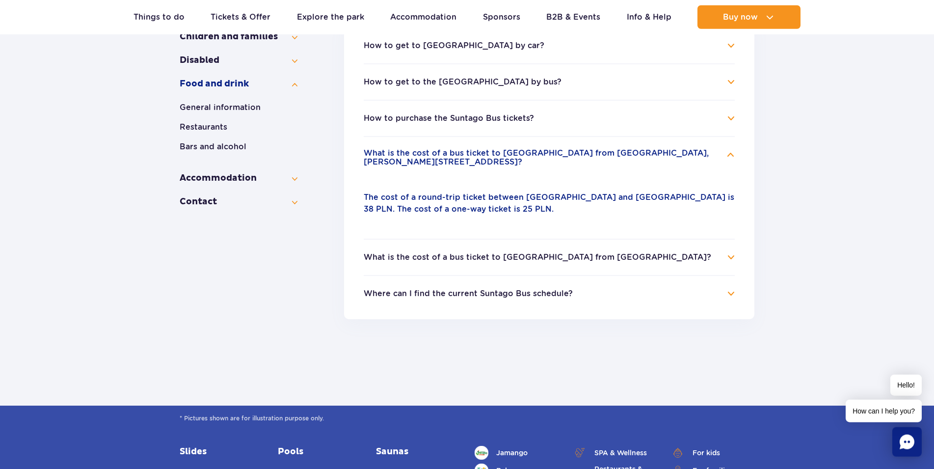
scroll to position [229, 0]
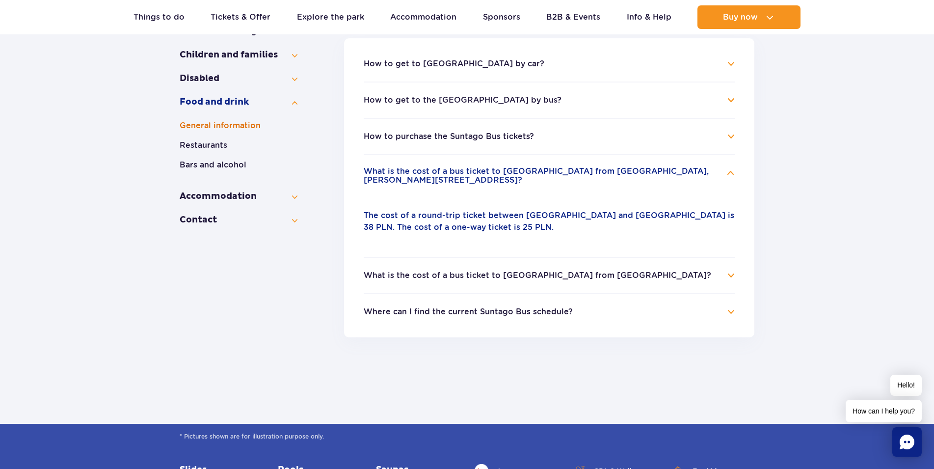
click at [231, 128] on button "General information" at bounding box center [239, 126] width 118 height 12
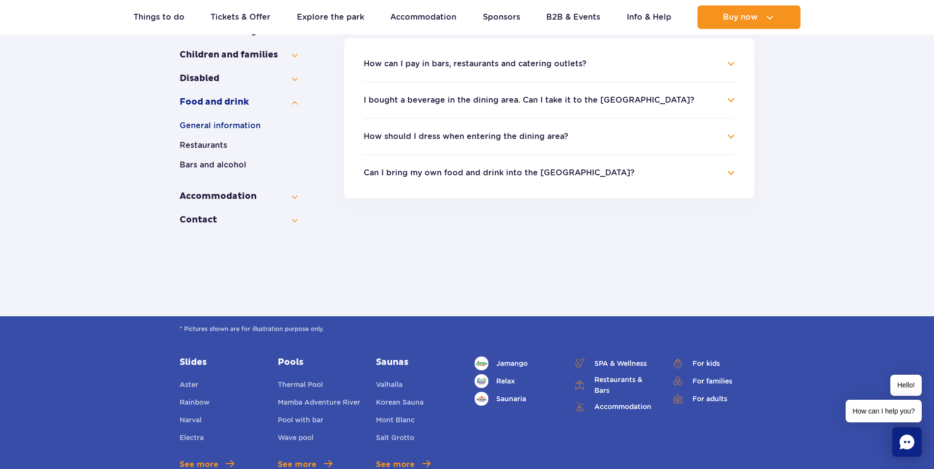
click at [730, 64] on h4 "How can I pay in bars, restaurants and catering outlets?" at bounding box center [549, 64] width 371 height 12
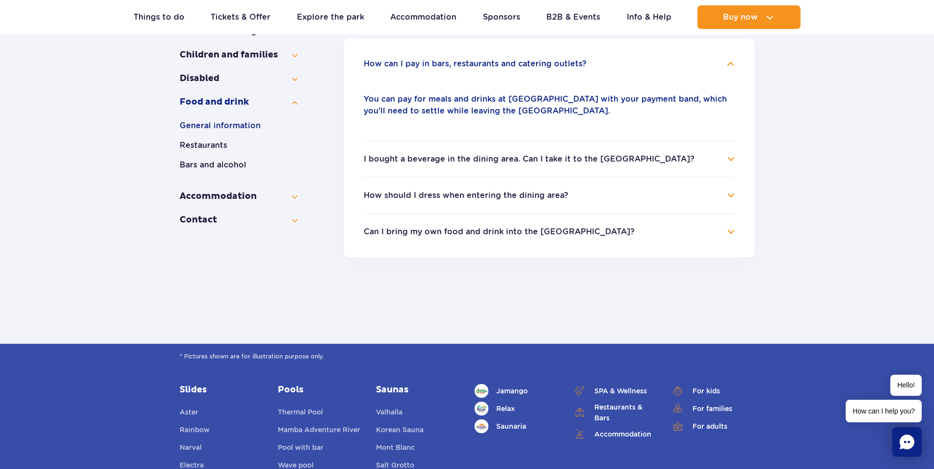
click at [730, 161] on h4 "I bought a beverage in the dining area. Can I take it to the [GEOGRAPHIC_DATA]?" at bounding box center [549, 159] width 371 height 12
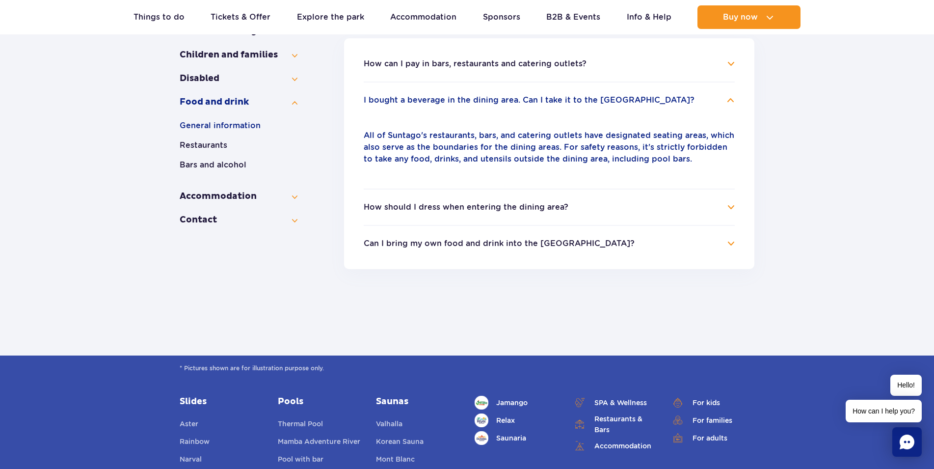
click at [730, 206] on h4 "How should I dress when entering the dining area?" at bounding box center [549, 207] width 371 height 12
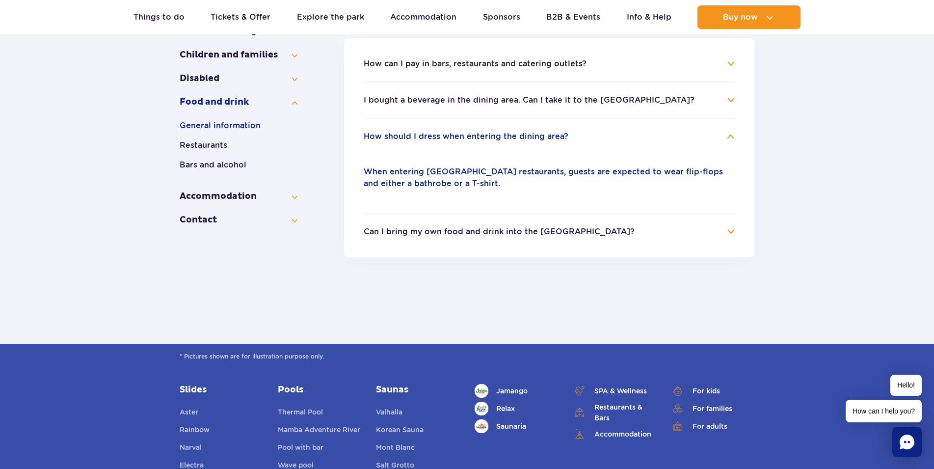
click at [726, 232] on h4 "Can I bring my own food and drink into the Water Park?" at bounding box center [549, 232] width 371 height 12
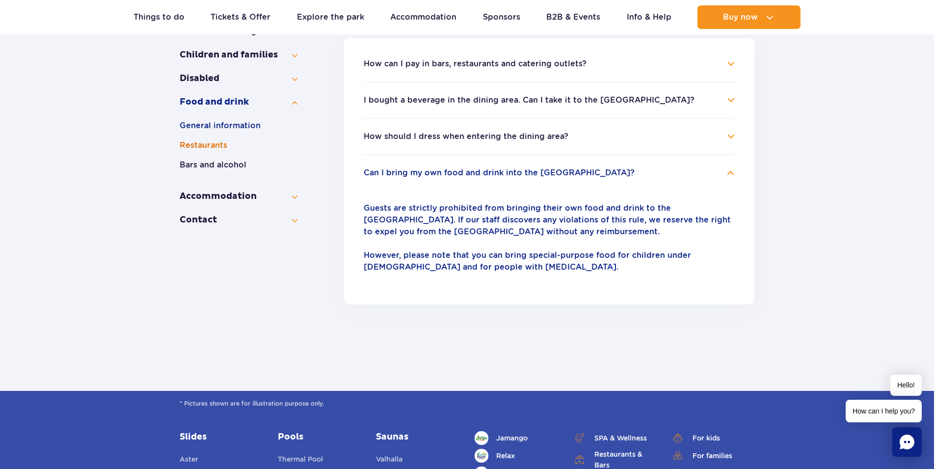
click at [219, 145] on button "Restaurants" at bounding box center [239, 145] width 118 height 12
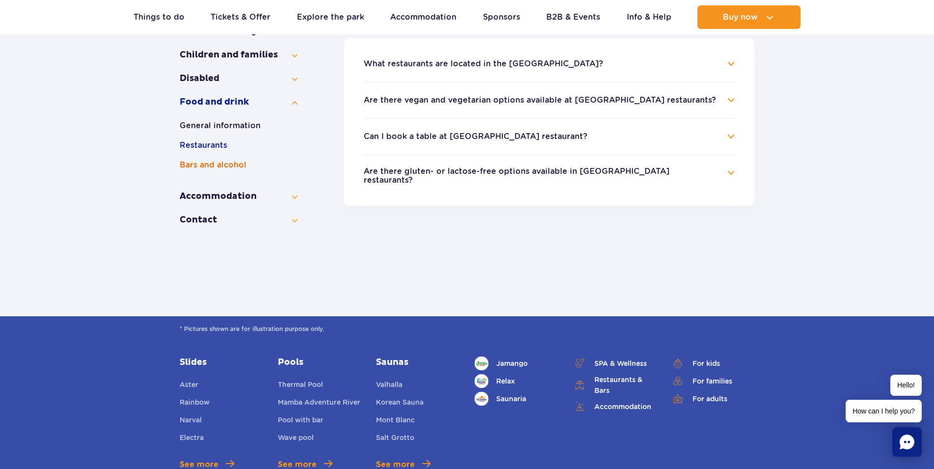
click at [216, 166] on button "Bars and alcohol" at bounding box center [239, 165] width 118 height 12
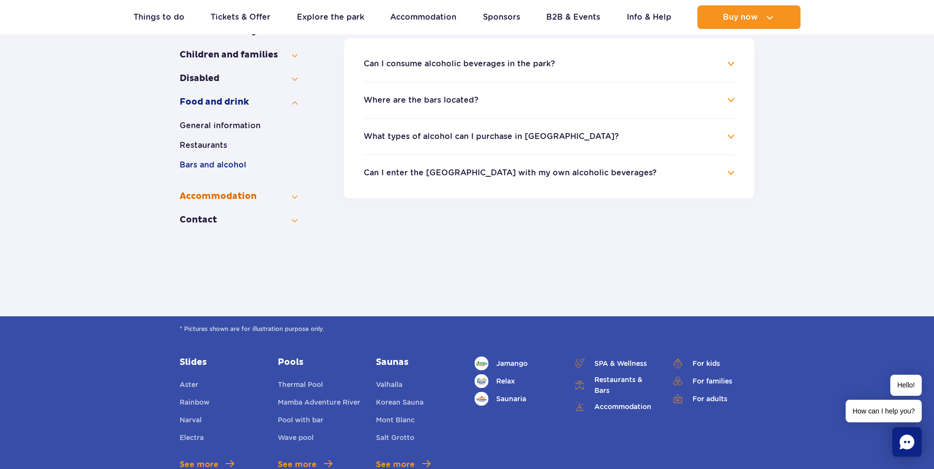
click at [194, 195] on button "Accommo­dation" at bounding box center [239, 196] width 118 height 12
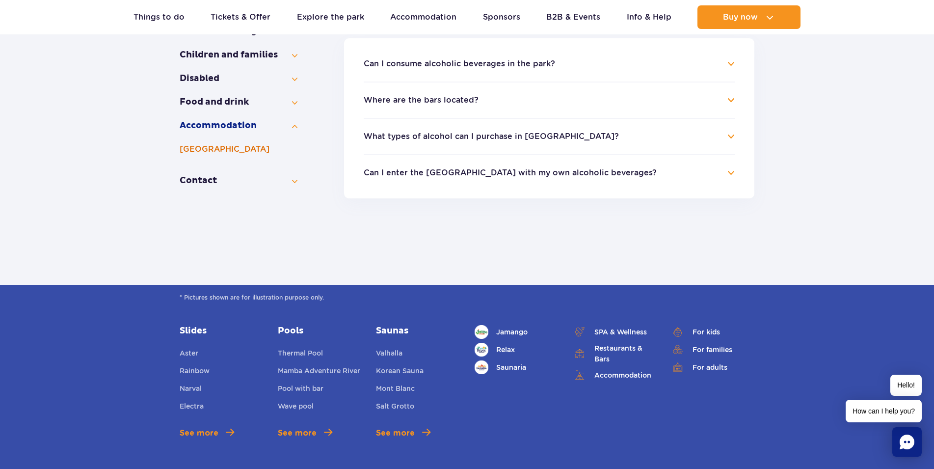
click at [217, 149] on button "[GEOGRAPHIC_DATA]" at bounding box center [239, 149] width 118 height 12
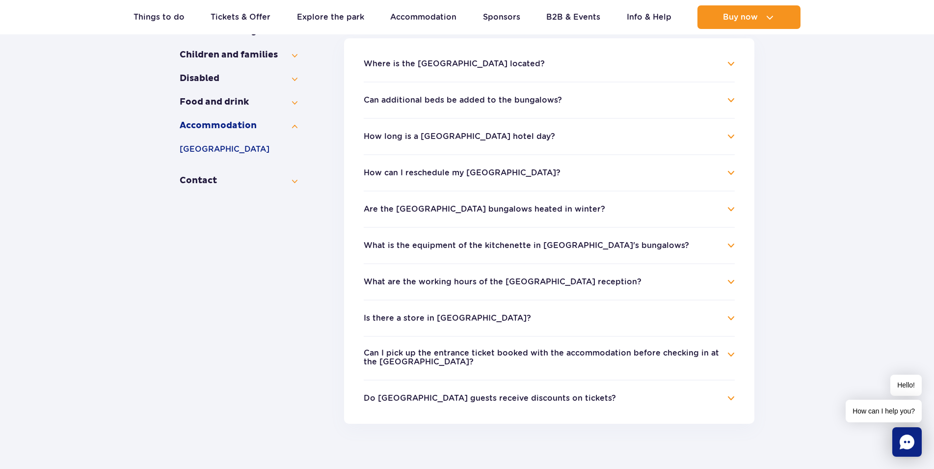
click at [734, 67] on h4 "Where is the Suntago Village located?" at bounding box center [549, 64] width 371 height 12
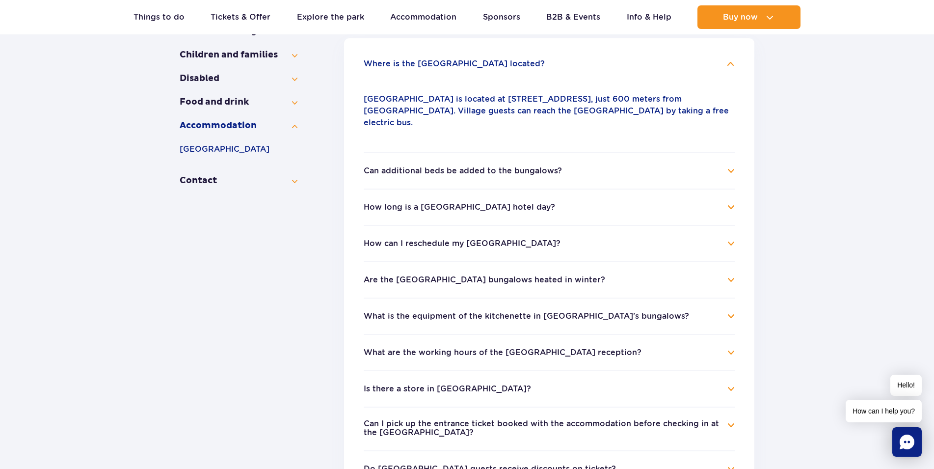
click at [732, 201] on h4 "How long is a Suntago Village hotel day?" at bounding box center [549, 207] width 371 height 12
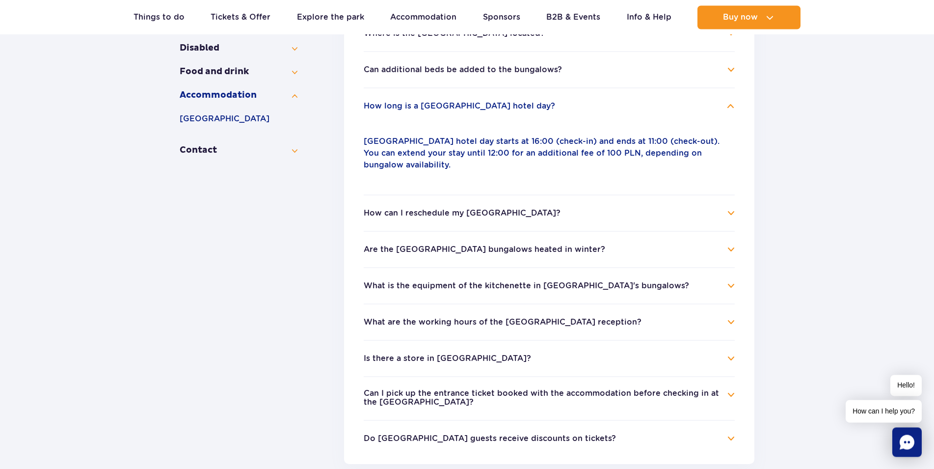
scroll to position [279, 0]
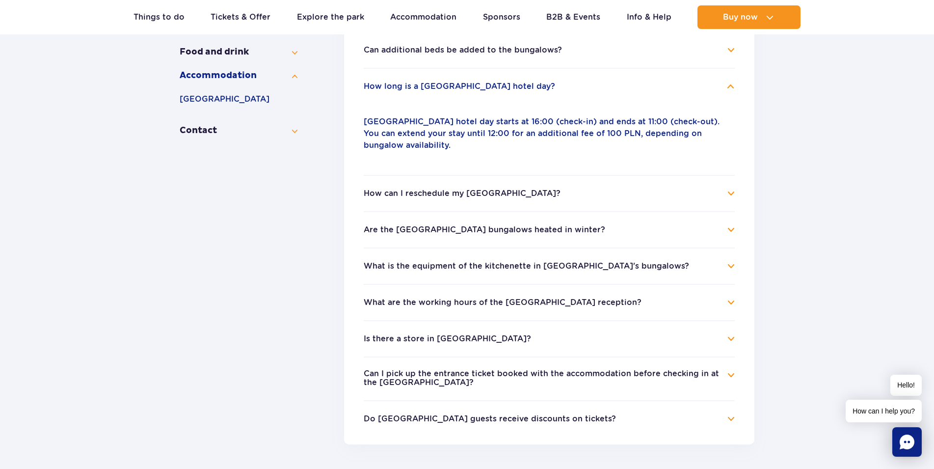
click at [730, 226] on h4 "Are the Suntago Village bungalows heated in winter?" at bounding box center [549, 230] width 371 height 12
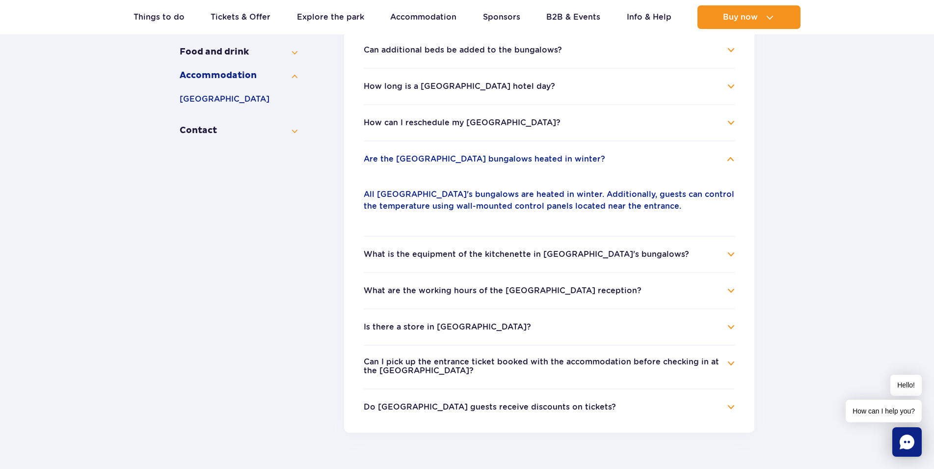
click at [731, 252] on h4 "What is the equipment of the kitchenette in Suntago Village's bungalows?" at bounding box center [549, 254] width 371 height 12
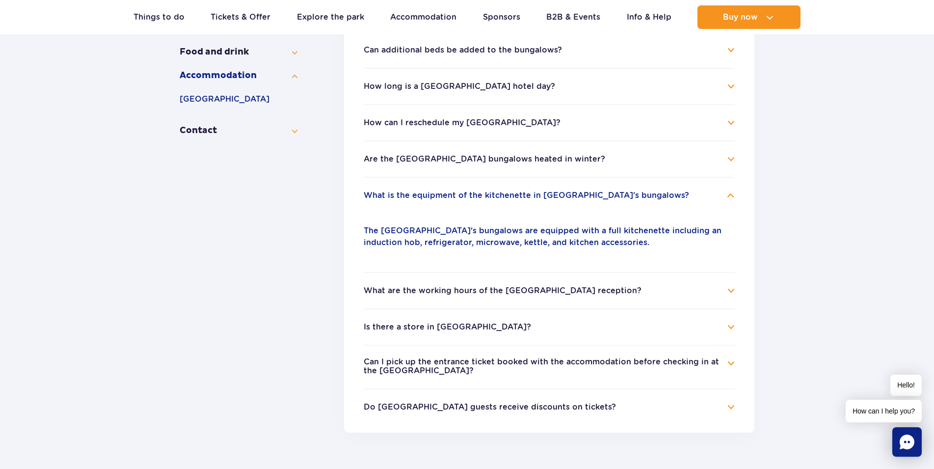
click at [730, 286] on h4 "What are the working hours of the Suntago Village reception?" at bounding box center [549, 291] width 371 height 12
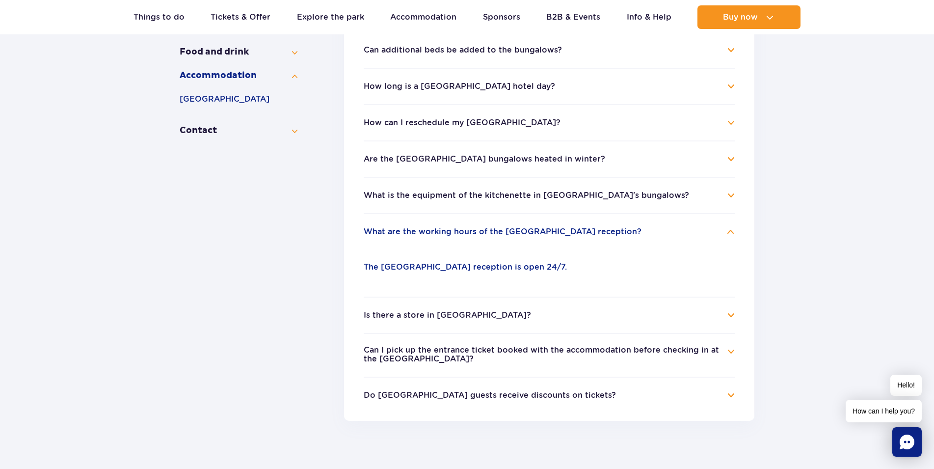
click at [732, 314] on h4 "Is there a store in Suntago Village?" at bounding box center [549, 315] width 371 height 12
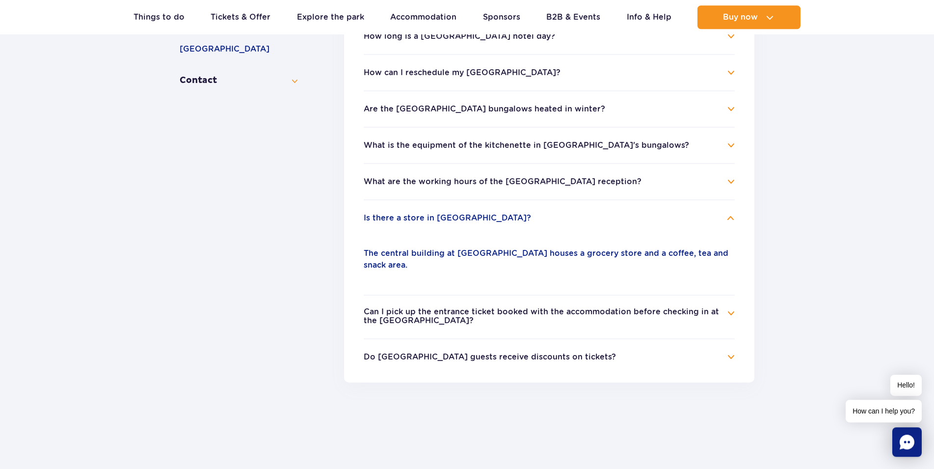
scroll to position [379, 0]
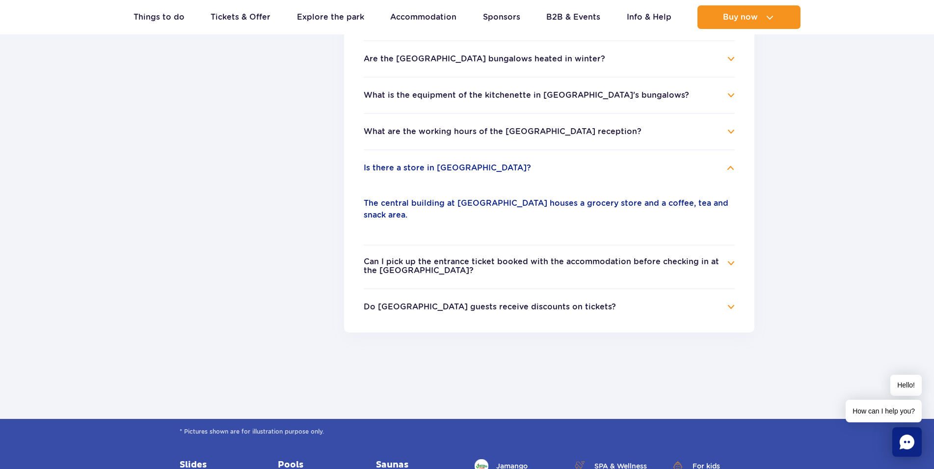
click at [728, 265] on h4 "Can I pick up the entrance ticket booked with the accommodation before checking…" at bounding box center [549, 266] width 371 height 19
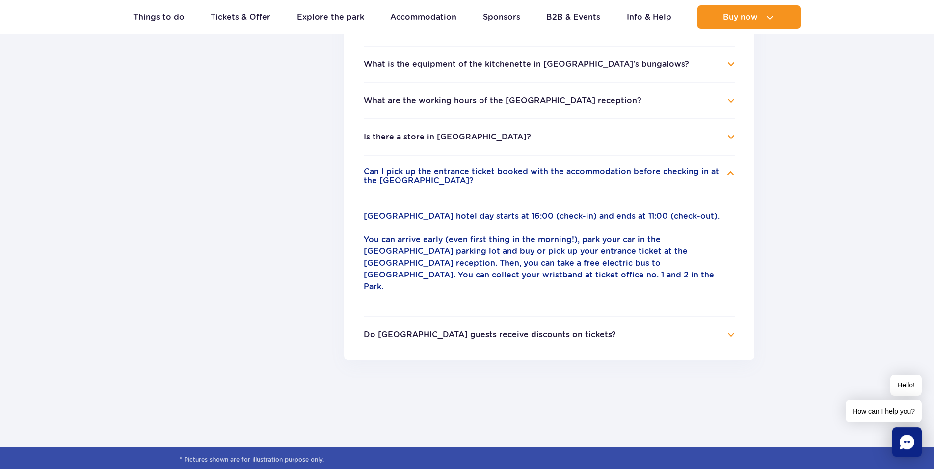
scroll to position [429, 0]
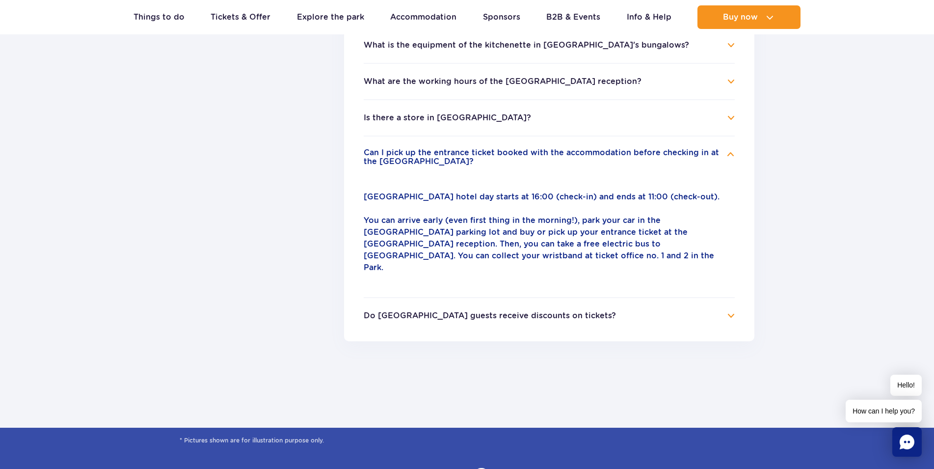
click at [734, 310] on h4 "Do Suntago Village guests receive discounts on tickets?" at bounding box center [549, 316] width 371 height 12
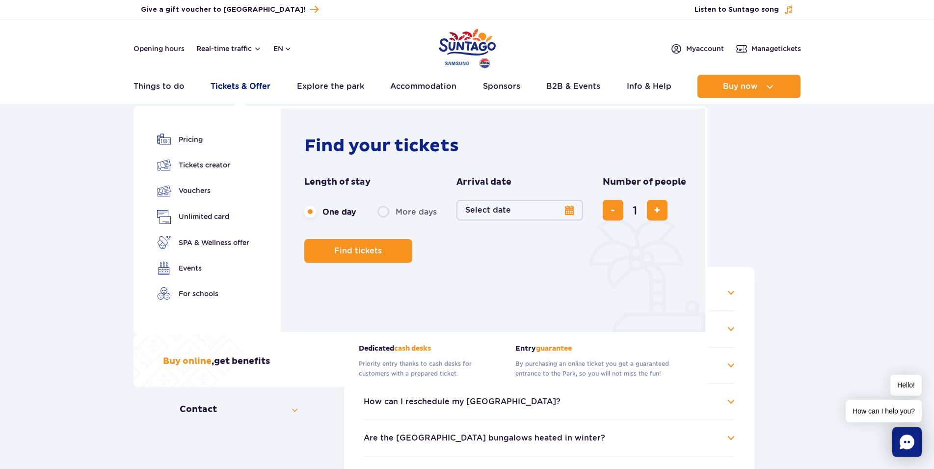
click at [222, 86] on link "Tickets & Offer" at bounding box center [241, 87] width 60 height 24
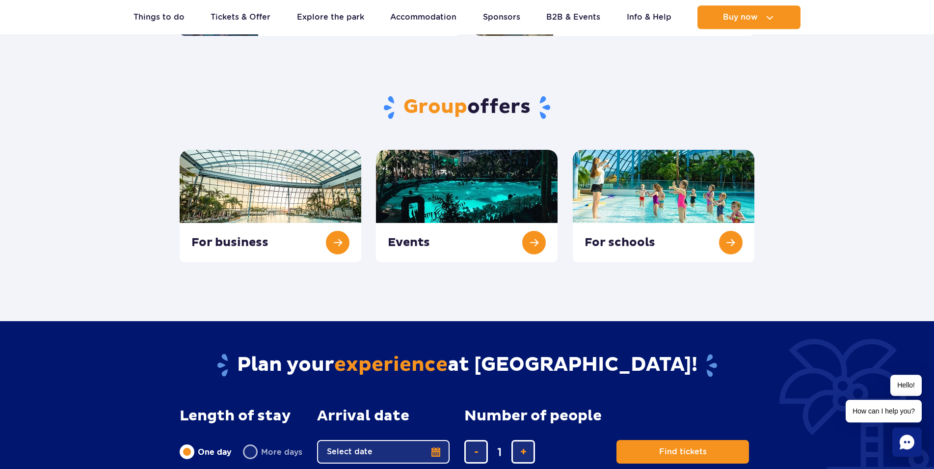
scroll to position [300, 0]
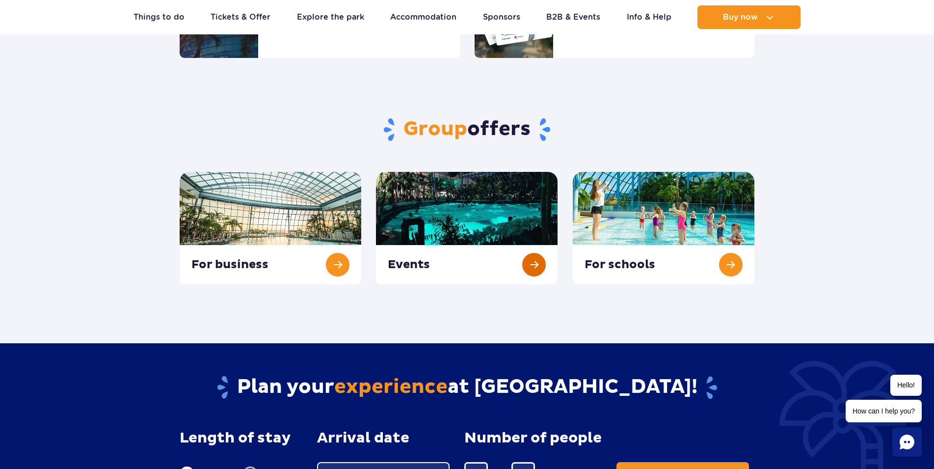
click at [488, 241] on link at bounding box center [467, 228] width 182 height 112
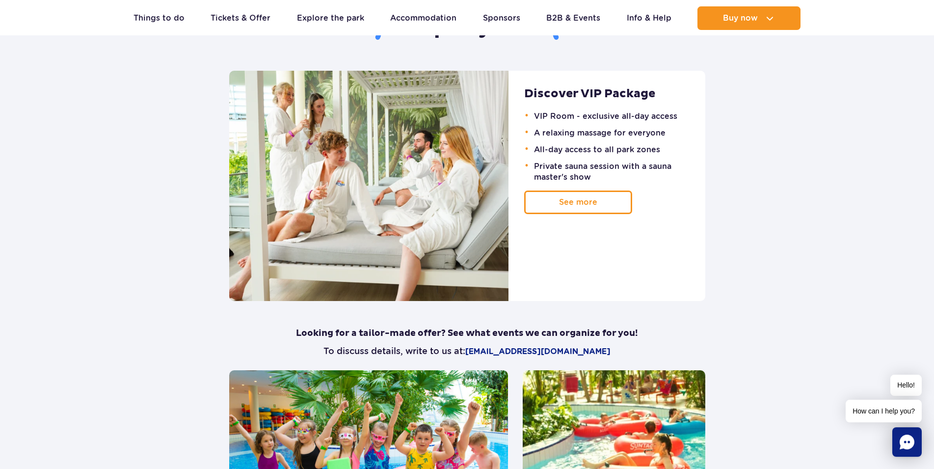
scroll to position [651, 0]
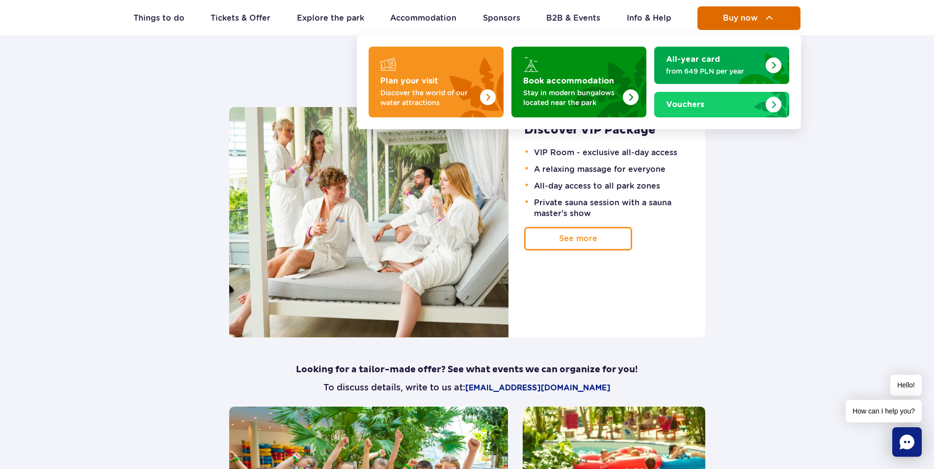
click at [771, 11] on button "Buy now" at bounding box center [749, 18] width 103 height 24
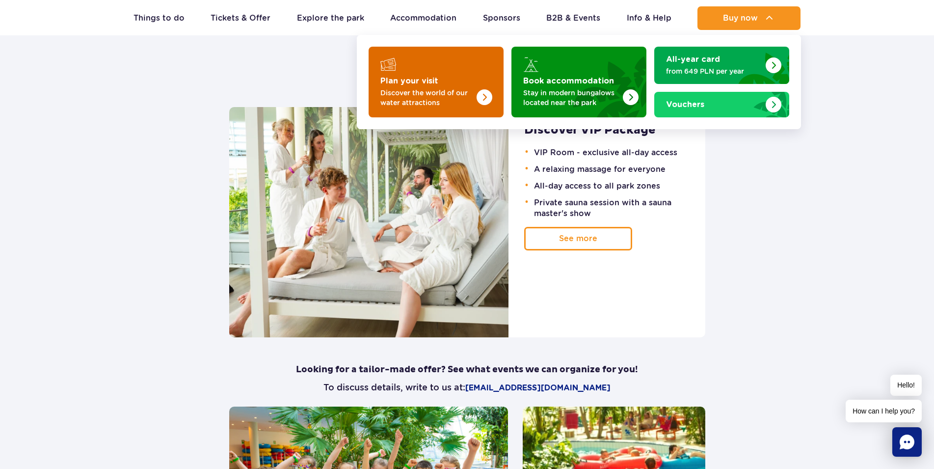
click at [475, 96] on p "Discover the world of our water attractions" at bounding box center [428, 98] width 96 height 20
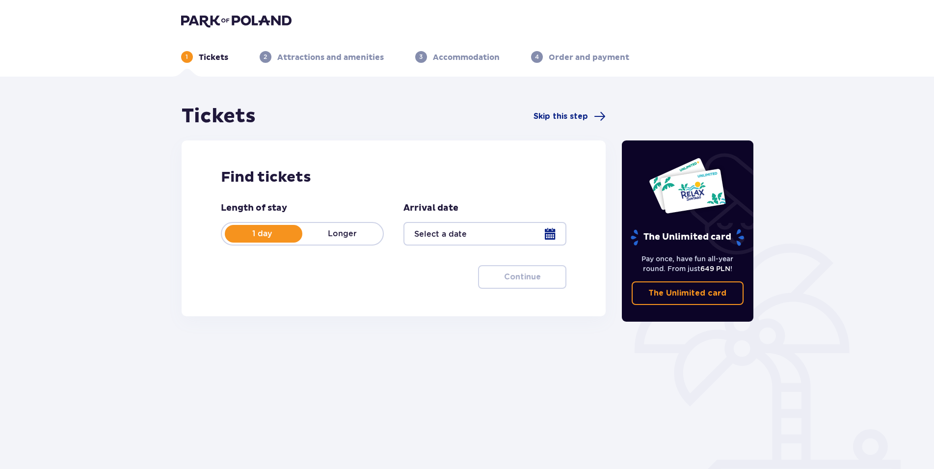
click at [342, 236] on p "Longer" at bounding box center [342, 233] width 81 height 11
click at [555, 238] on div at bounding box center [485, 234] width 163 height 24
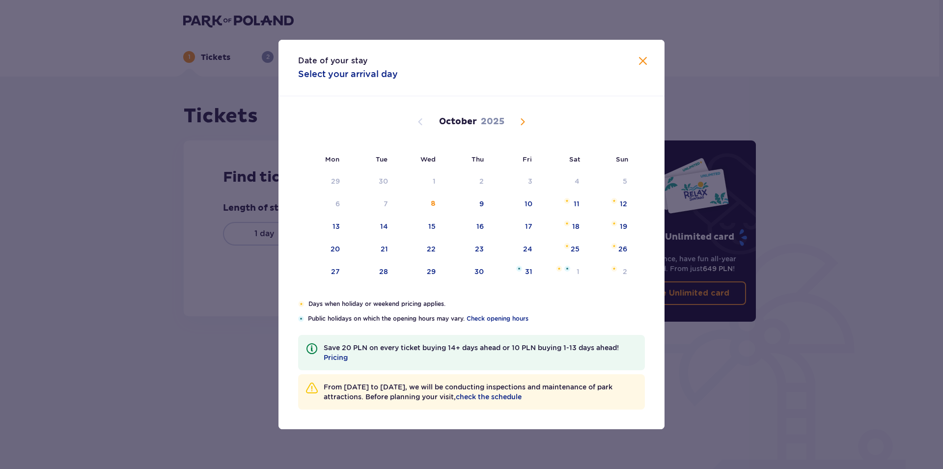
click at [525, 119] on span "Next month" at bounding box center [522, 122] width 12 height 12
click at [621, 186] on div "2" at bounding box center [609, 182] width 49 height 22
click at [337, 203] on div "3" at bounding box center [337, 204] width 4 height 10
type input "[DATE] - [DATE]"
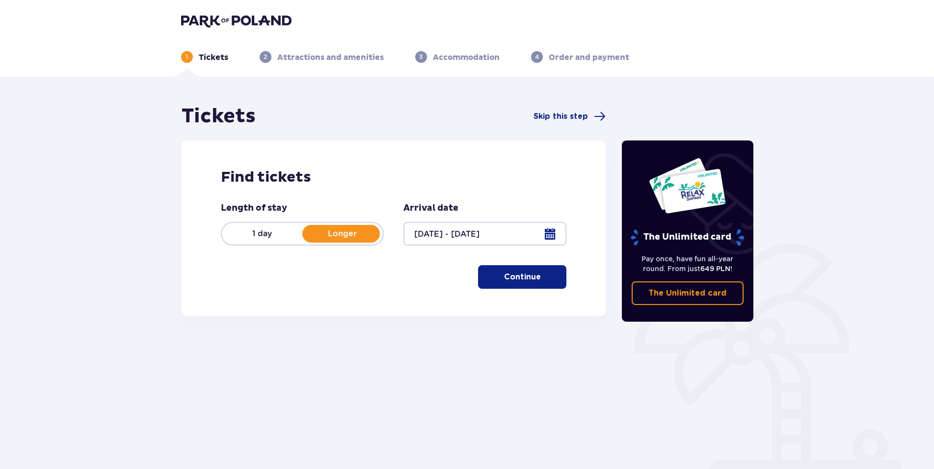
click at [530, 278] on p "Continue" at bounding box center [522, 276] width 37 height 11
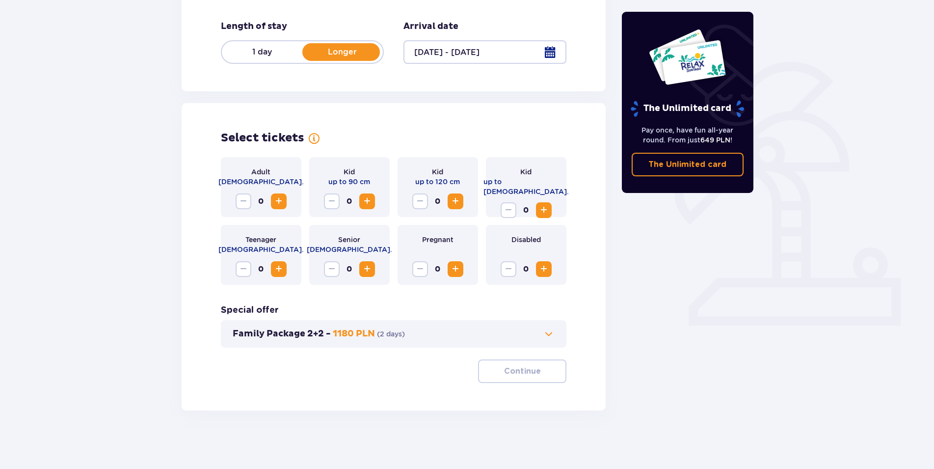
scroll to position [182, 0]
click at [277, 201] on span "Increase" at bounding box center [279, 201] width 12 height 12
click at [541, 204] on span "Increase" at bounding box center [544, 210] width 12 height 12
click at [526, 371] on p "Continue" at bounding box center [522, 370] width 37 height 11
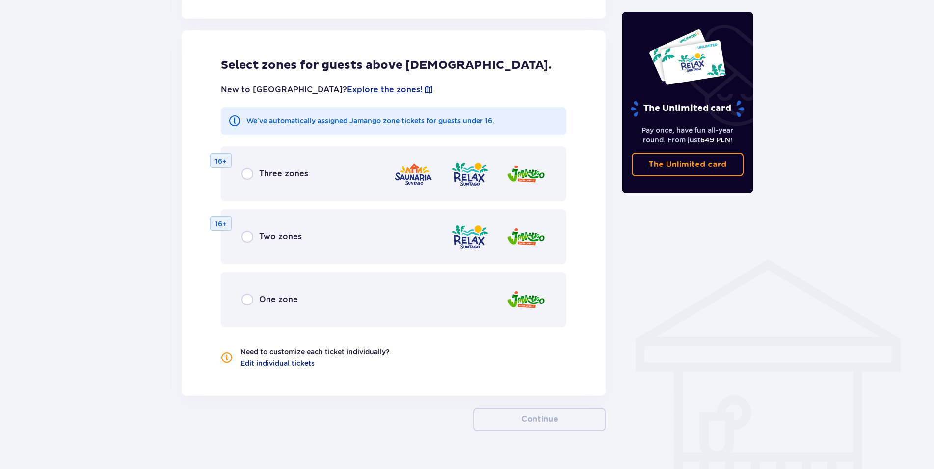
scroll to position [545, 0]
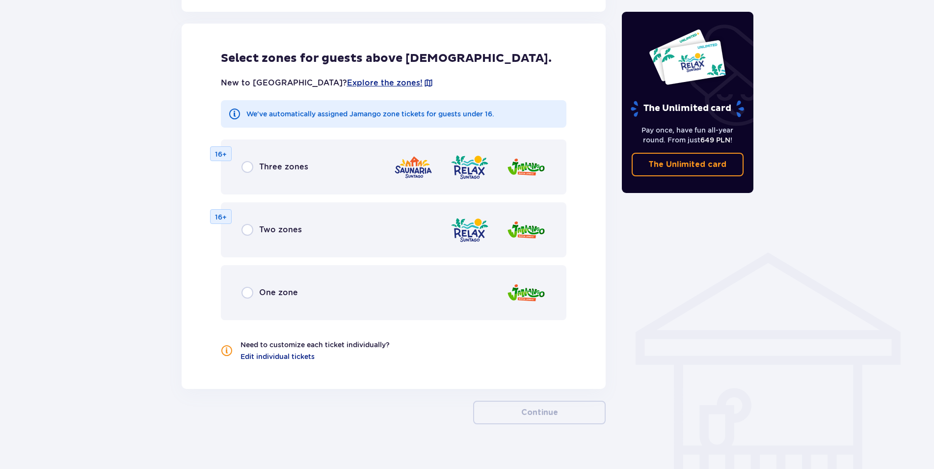
click at [248, 232] on input "radio" at bounding box center [248, 230] width 12 height 12
radio input "true"
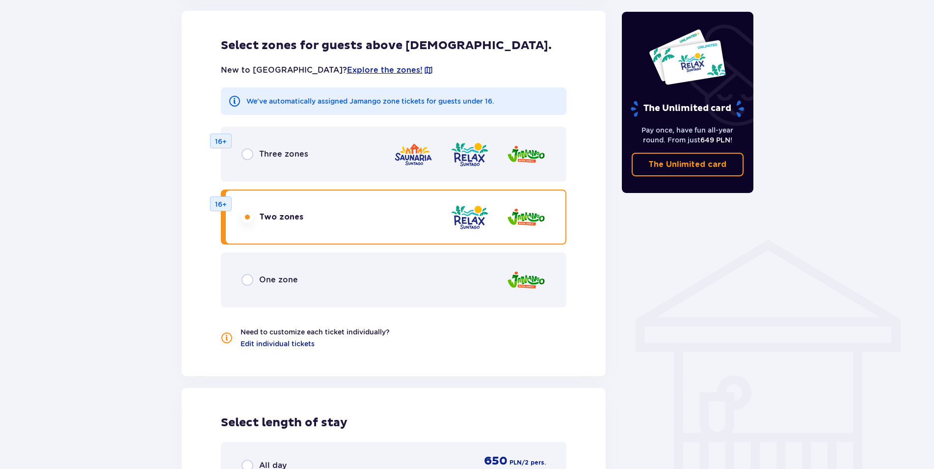
scroll to position [555, 0]
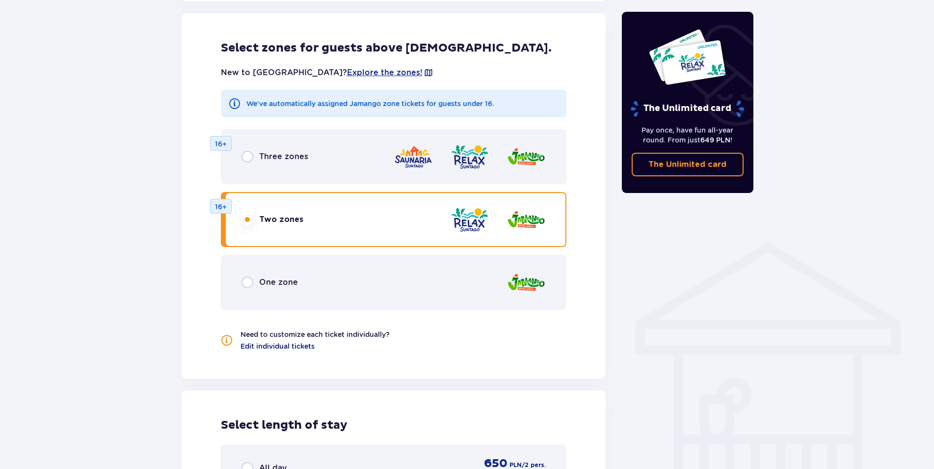
click at [280, 349] on span "Edit individual tickets" at bounding box center [278, 346] width 74 height 10
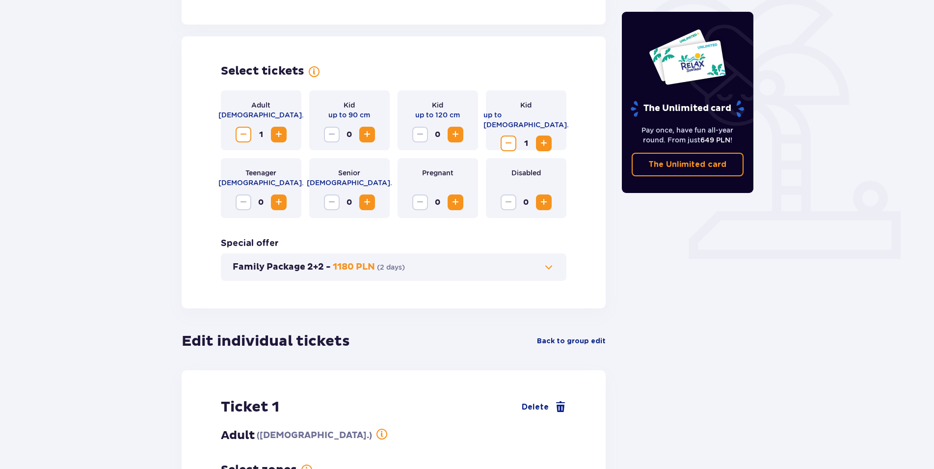
scroll to position [244, 0]
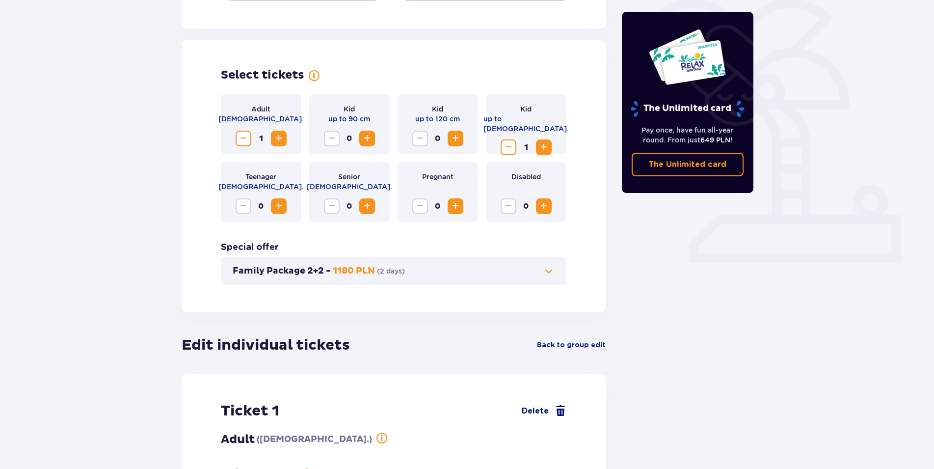
click at [540, 411] on span "Delete" at bounding box center [535, 411] width 27 height 12
click at [559, 410] on span at bounding box center [561, 411] width 12 height 12
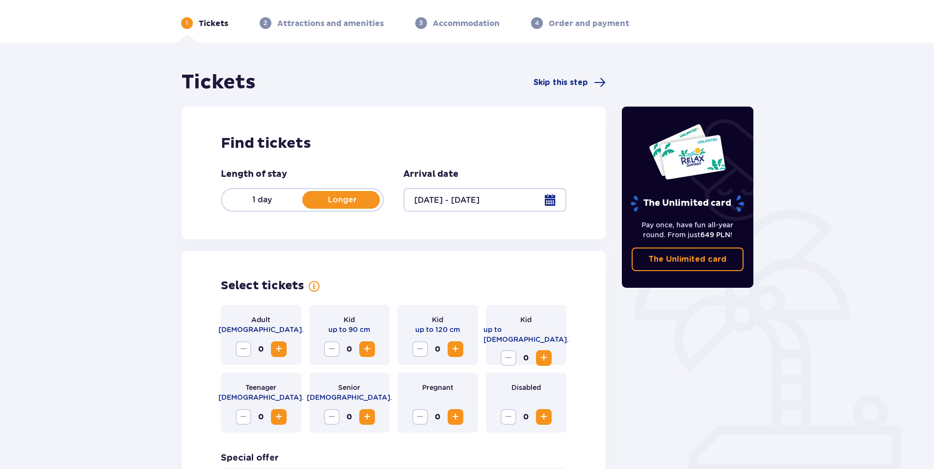
scroll to position [132, 0]
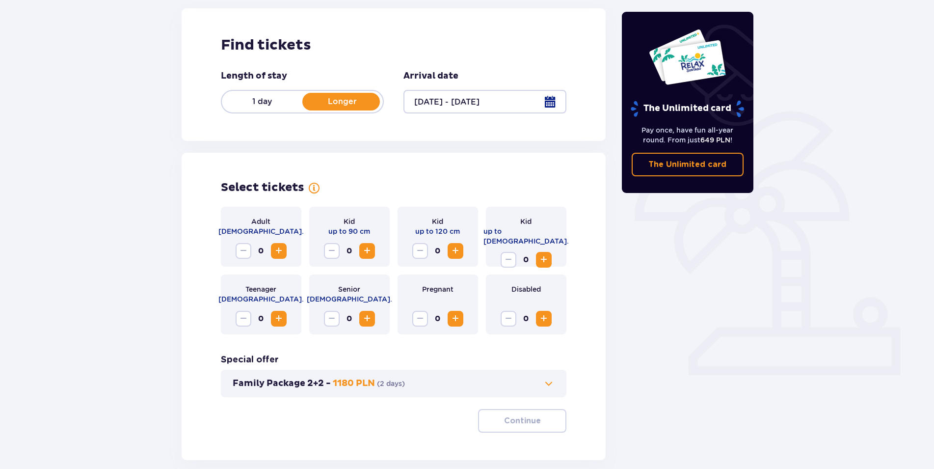
click at [279, 255] on span "Increase" at bounding box center [279, 251] width 12 height 12
click at [547, 254] on span "Increase" at bounding box center [544, 260] width 12 height 12
click at [524, 423] on p "Continue" at bounding box center [522, 420] width 37 height 11
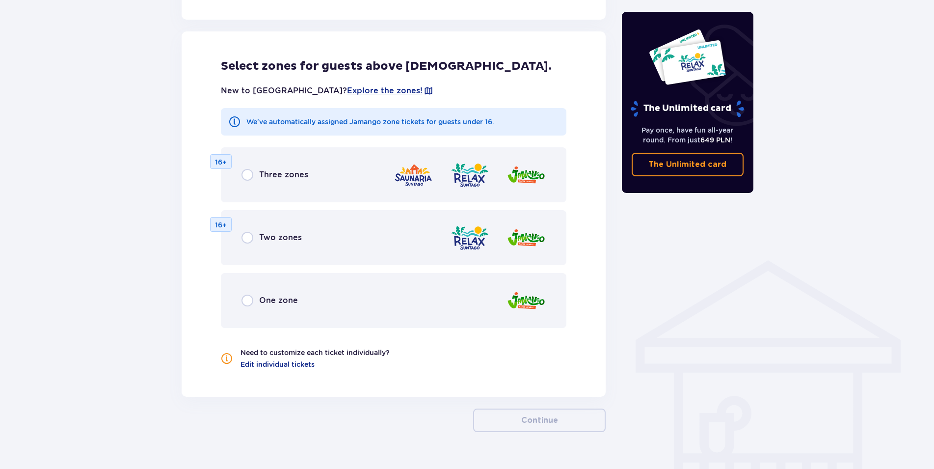
scroll to position [545, 0]
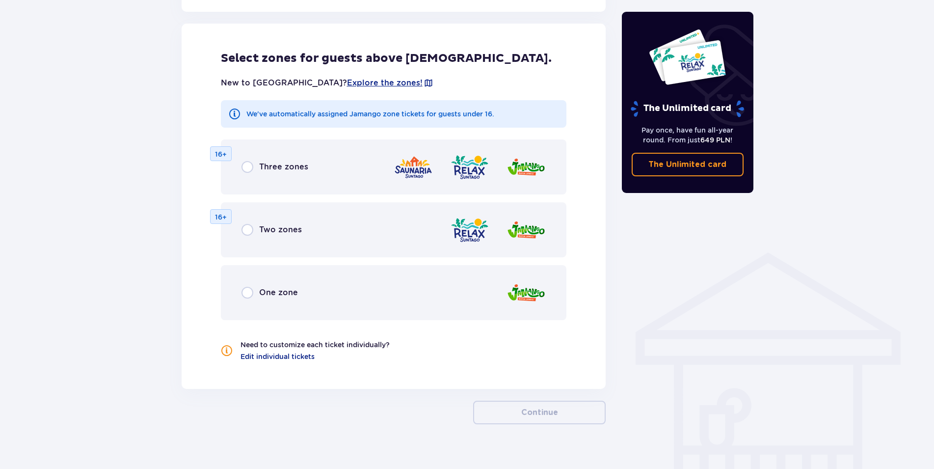
click at [243, 229] on input "radio" at bounding box center [248, 230] width 12 height 12
radio input "true"
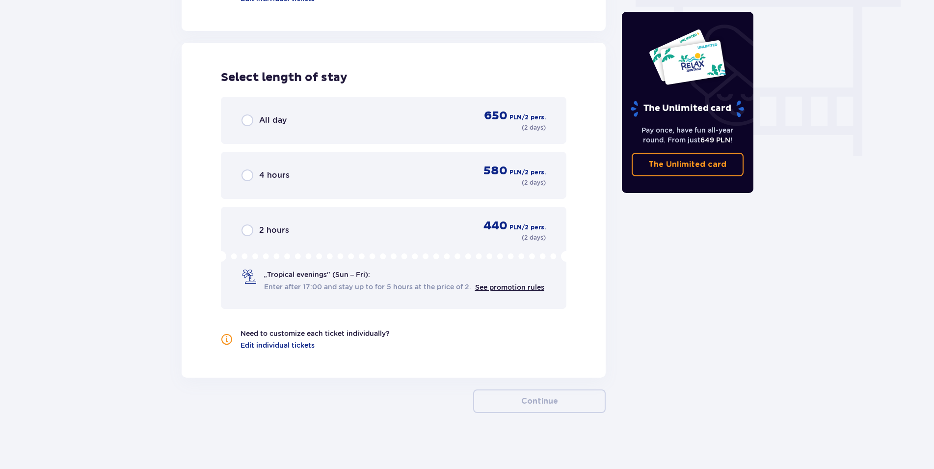
scroll to position [906, 0]
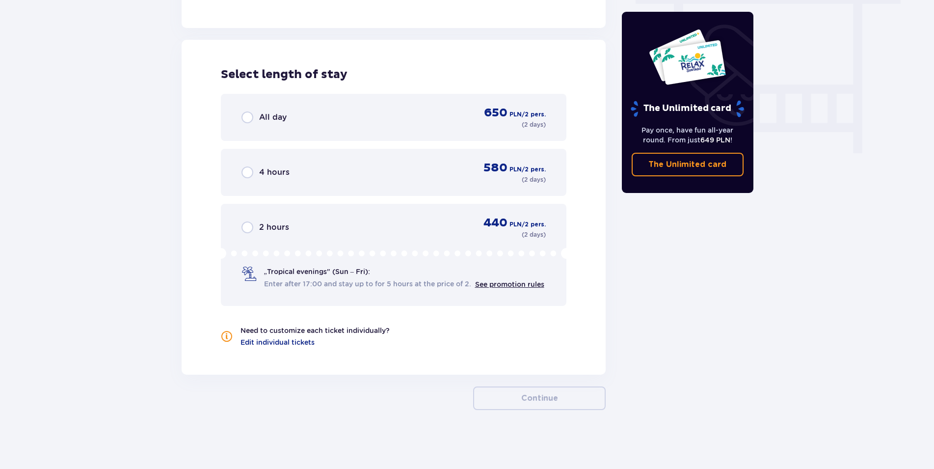
click at [245, 117] on input "radio" at bounding box center [248, 117] width 12 height 12
radio input "true"
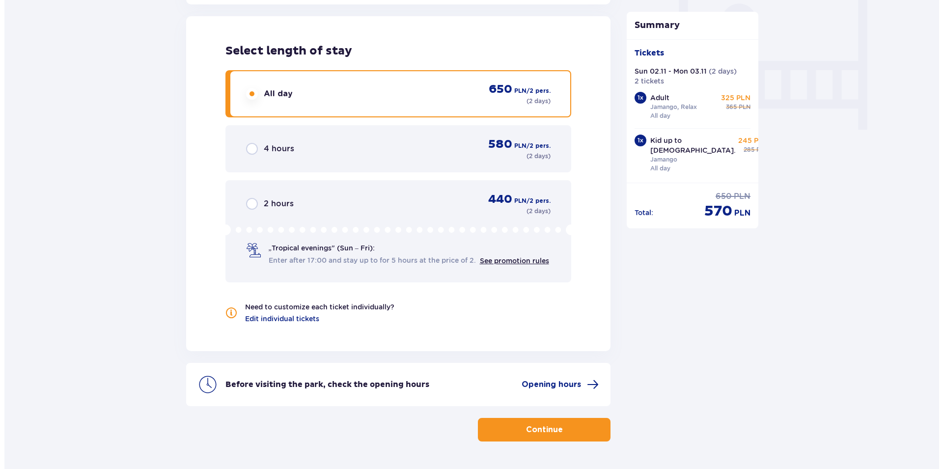
scroll to position [956, 0]
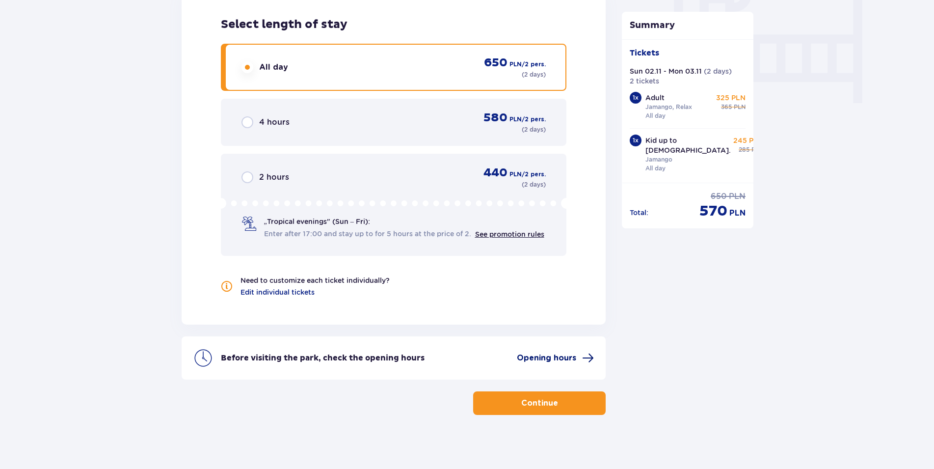
click at [568, 358] on span "Opening hours" at bounding box center [546, 357] width 59 height 11
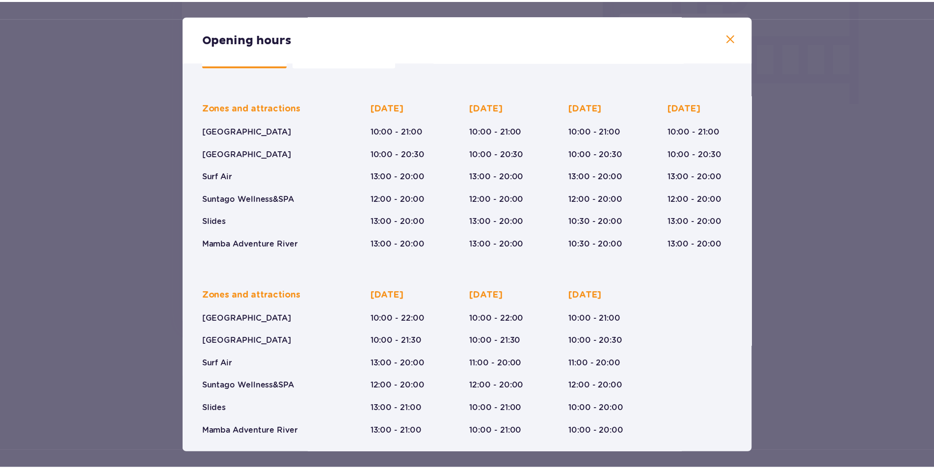
scroll to position [51, 0]
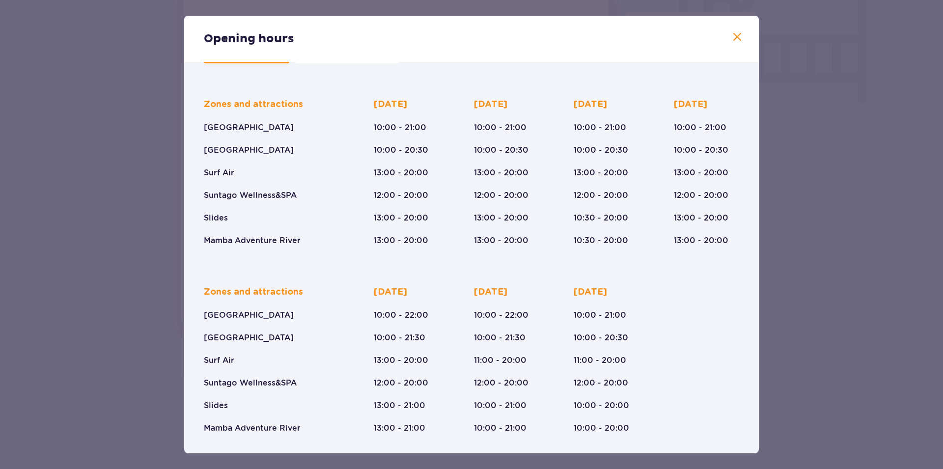
click at [731, 39] on span at bounding box center [737, 37] width 12 height 12
